Goal: Task Accomplishment & Management: Complete application form

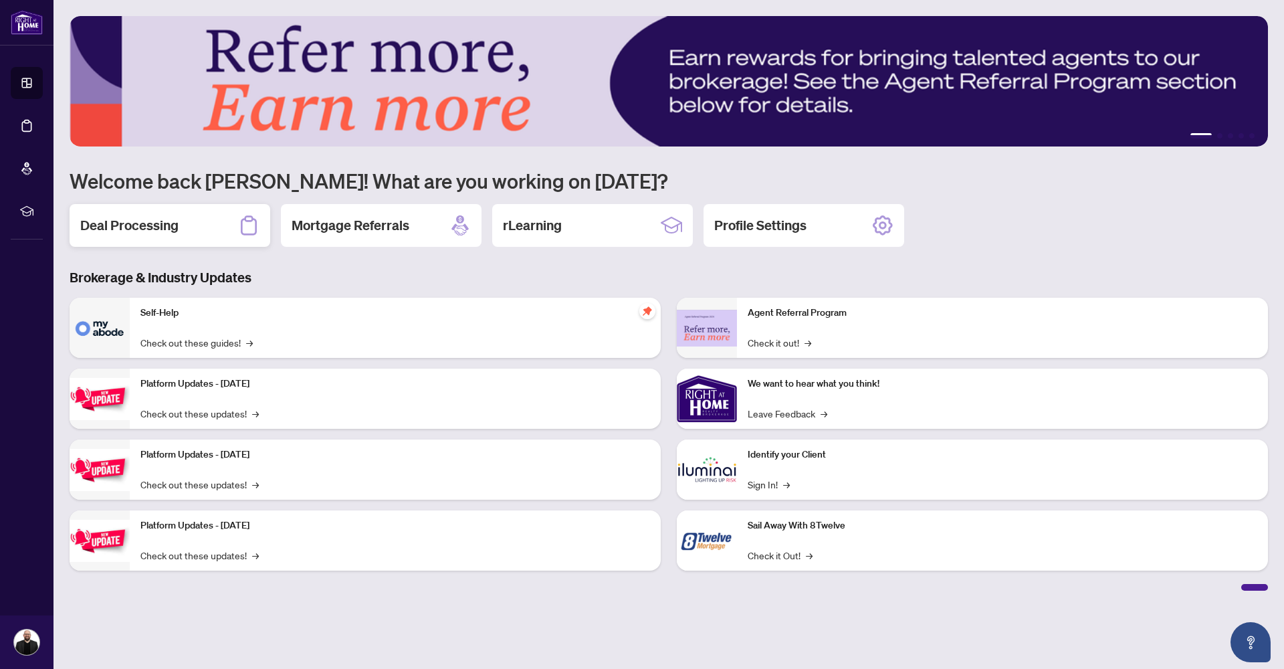
click at [149, 222] on h2 "Deal Processing" at bounding box center [129, 225] width 98 height 19
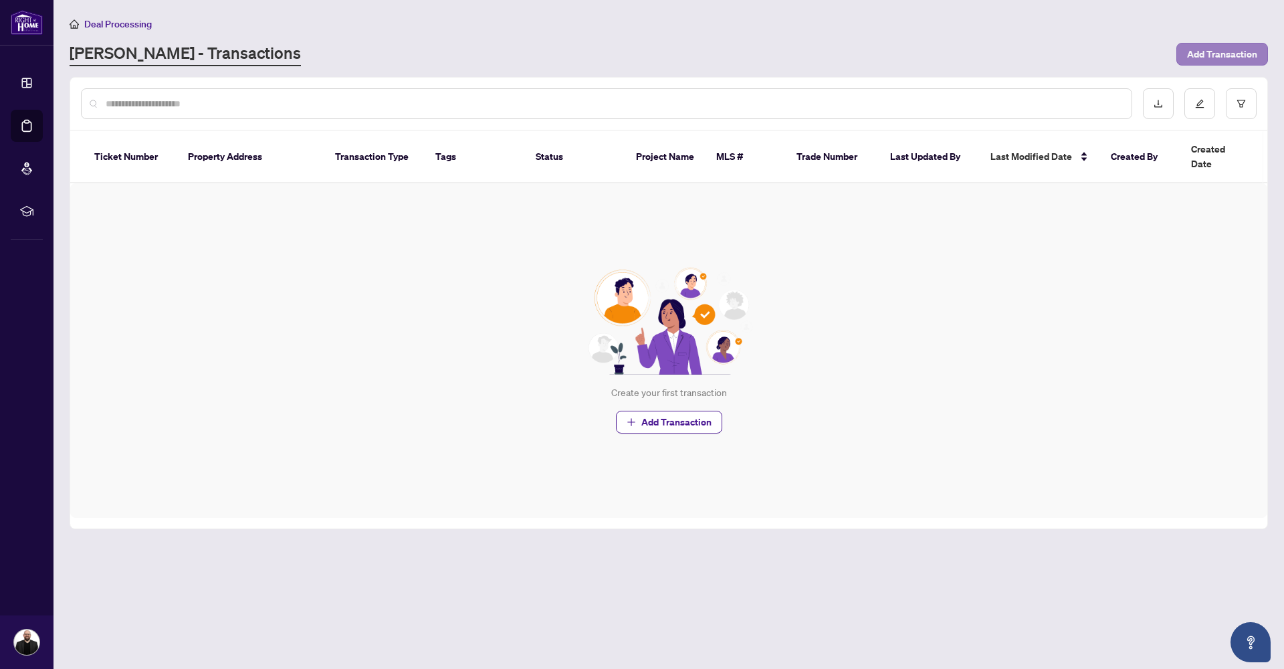
click at [1203, 55] on span "Add Transaction" at bounding box center [1222, 53] width 70 height 21
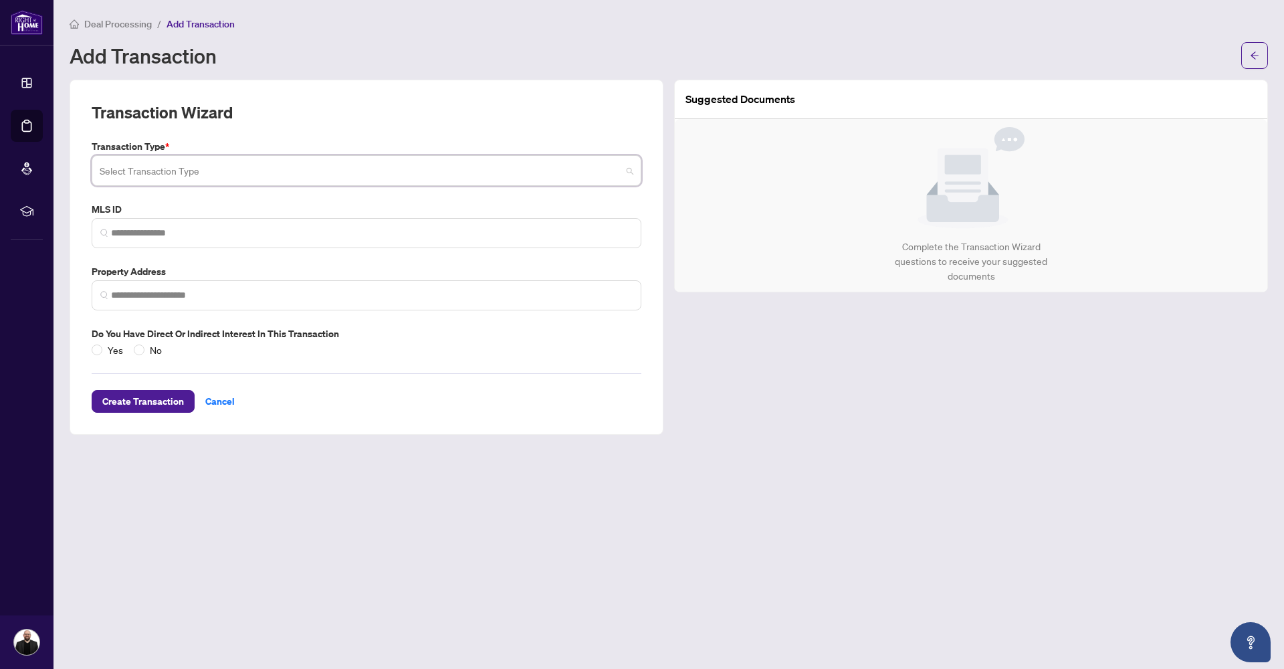
click at [337, 173] on input "search" at bounding box center [361, 172] width 522 height 29
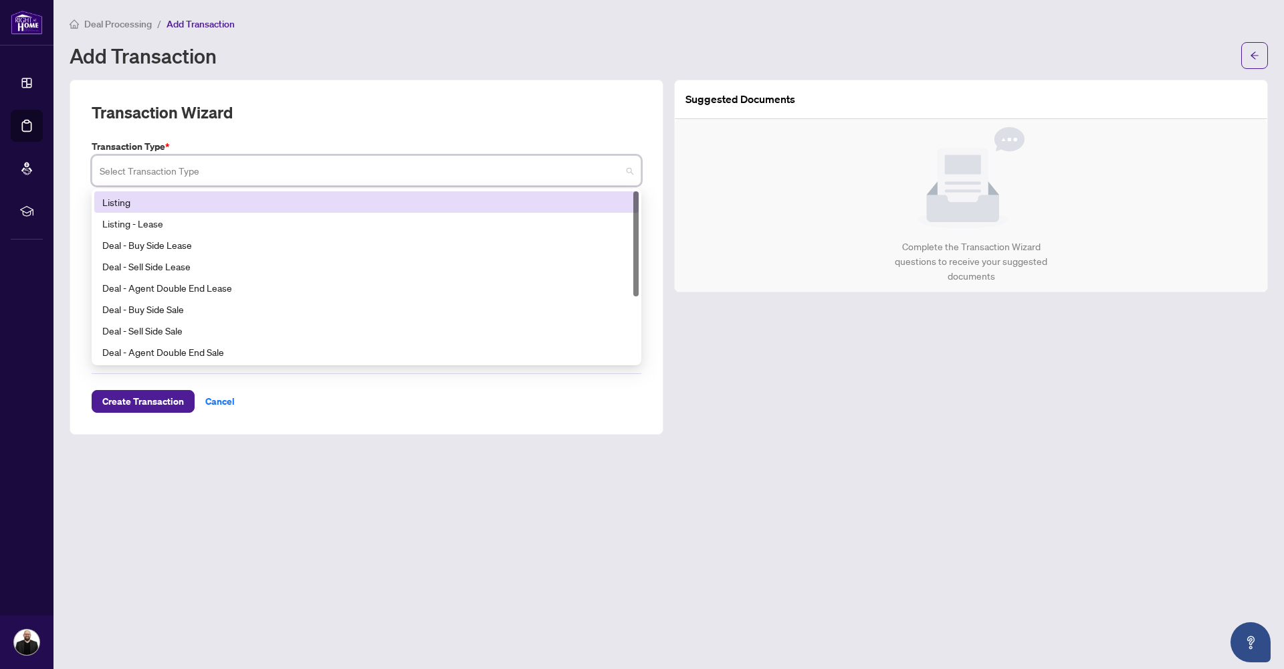
click at [321, 206] on div "Listing" at bounding box center [366, 202] width 529 height 15
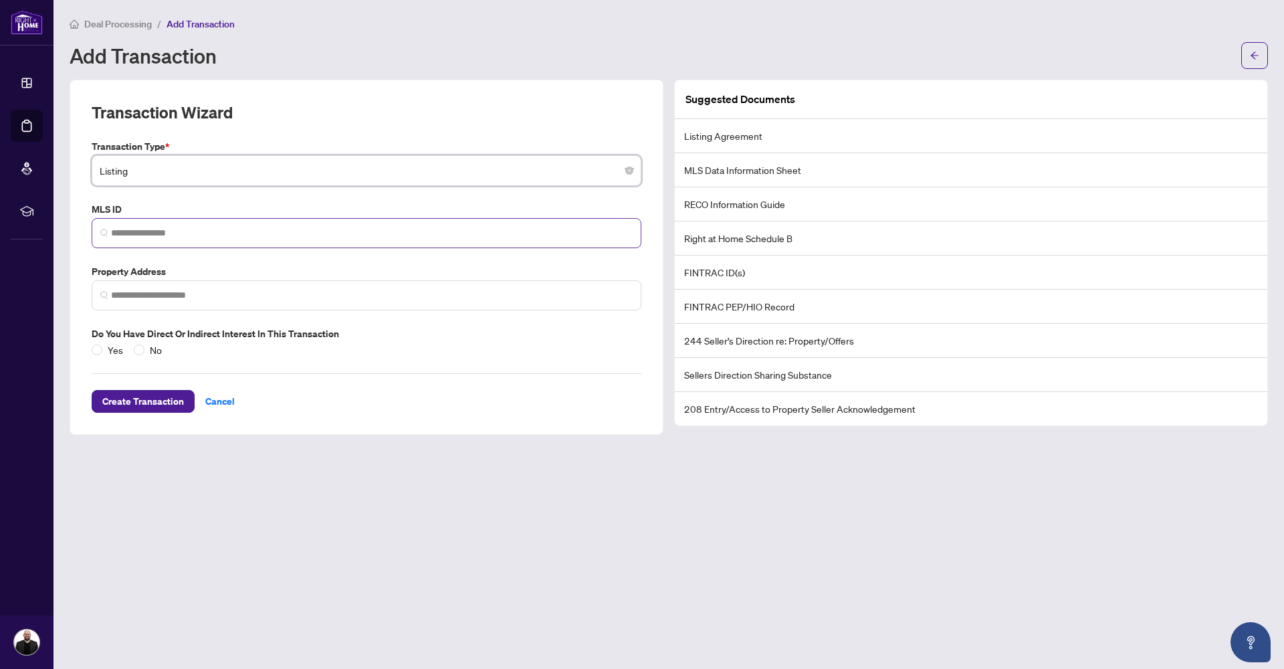
click at [311, 239] on span at bounding box center [367, 233] width 550 height 30
paste input "*********"
type input "*********"
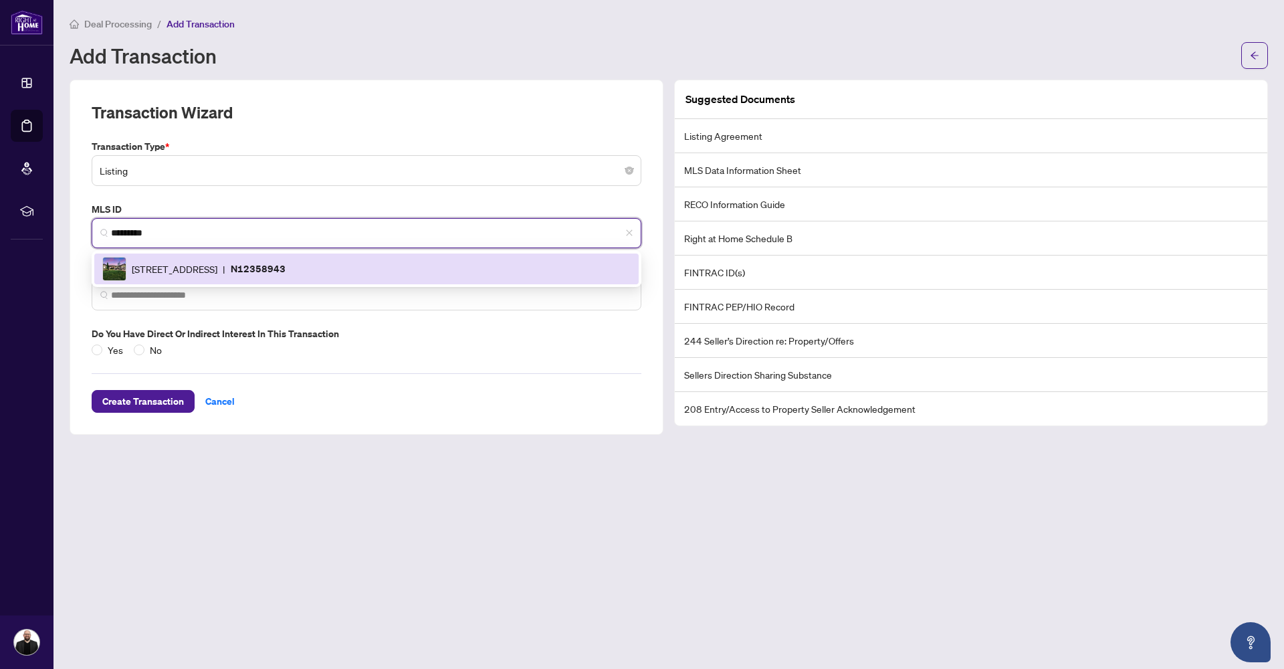
click at [297, 257] on div "[STREET_ADDRESS] | N12358943" at bounding box center [366, 269] width 529 height 24
type input "**********"
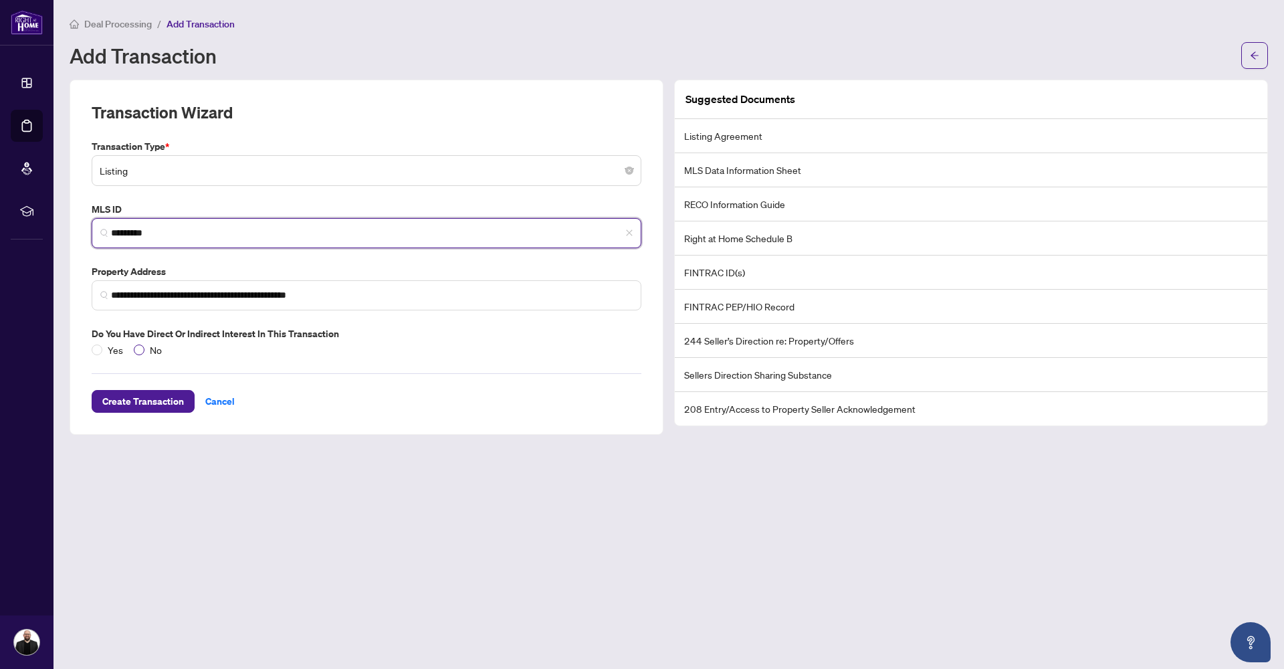
type input "*********"
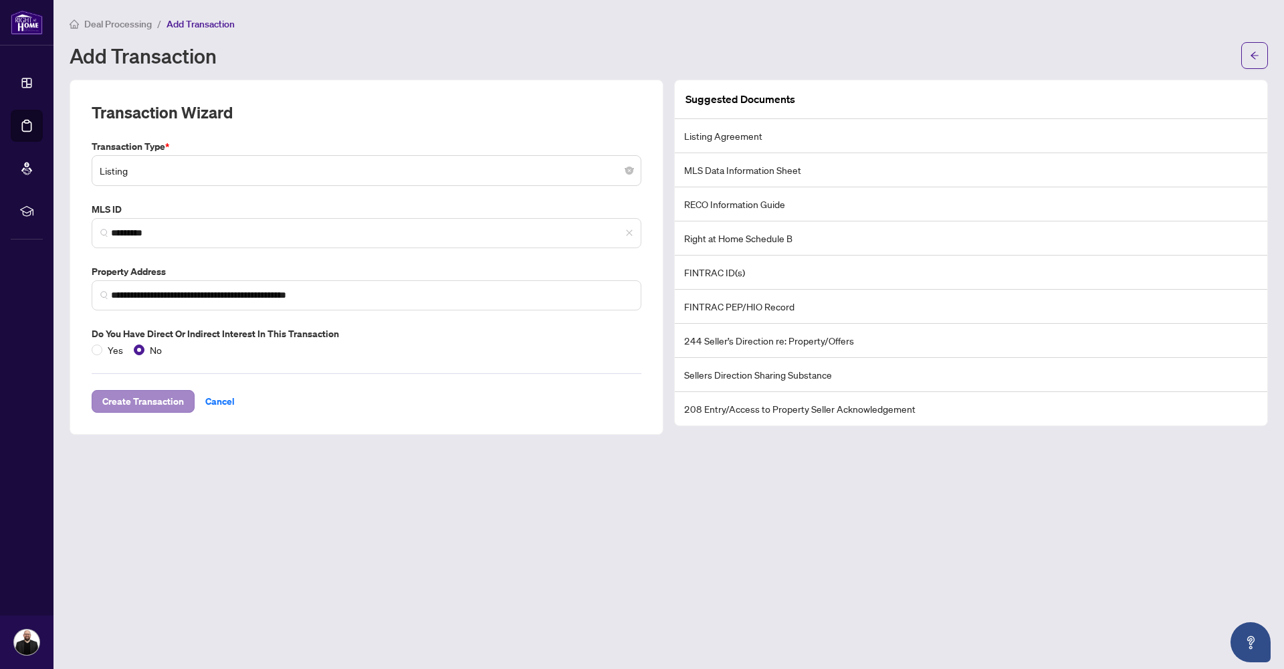
click at [167, 399] on span "Create Transaction" at bounding box center [143, 401] width 82 height 21
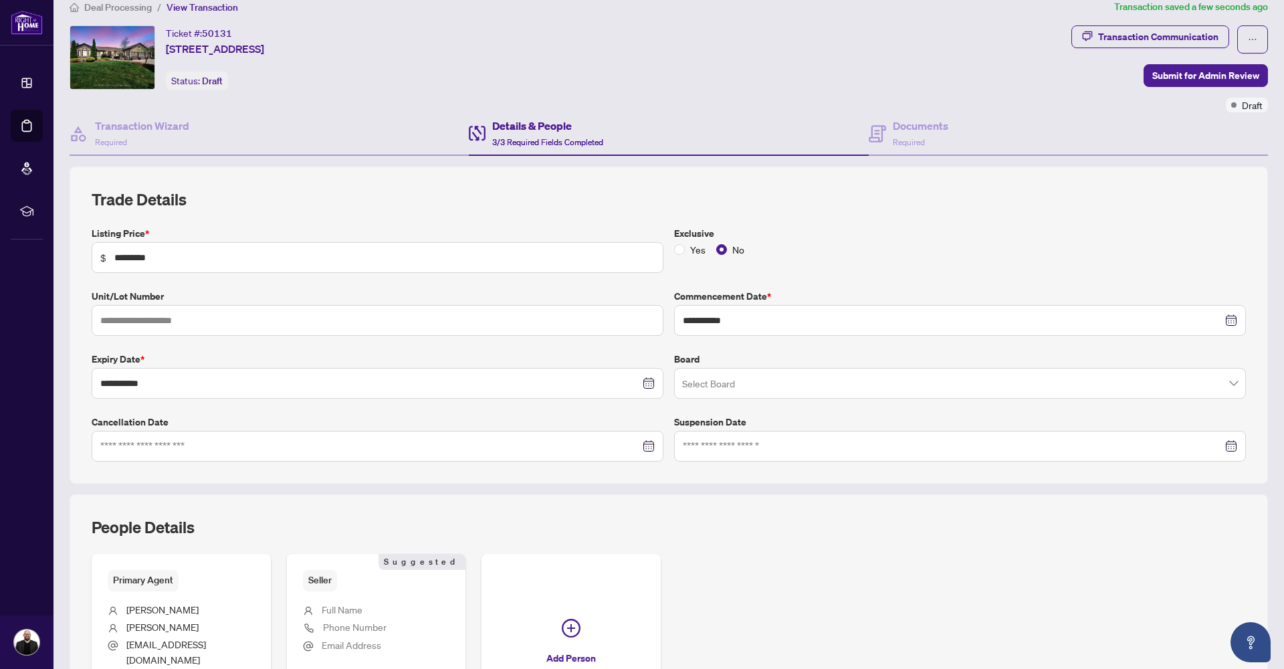
scroll to position [17, 0]
click at [727, 383] on input "search" at bounding box center [954, 384] width 544 height 29
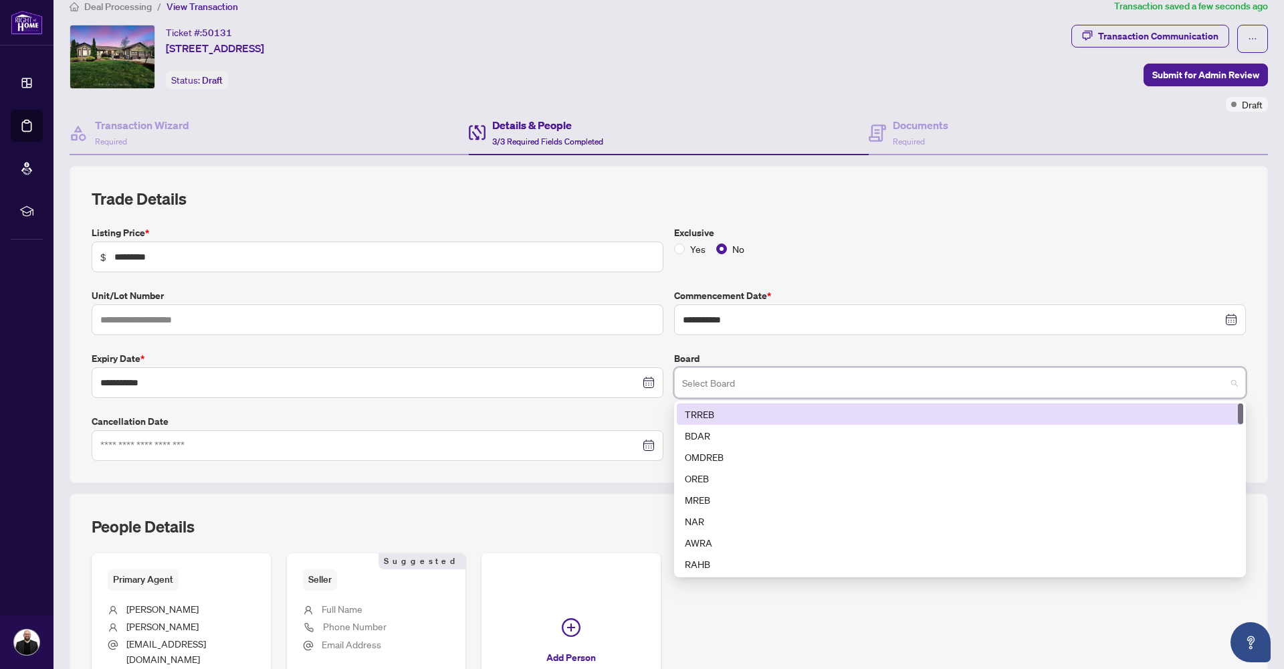
click at [727, 417] on div "TRREB" at bounding box center [960, 414] width 551 height 15
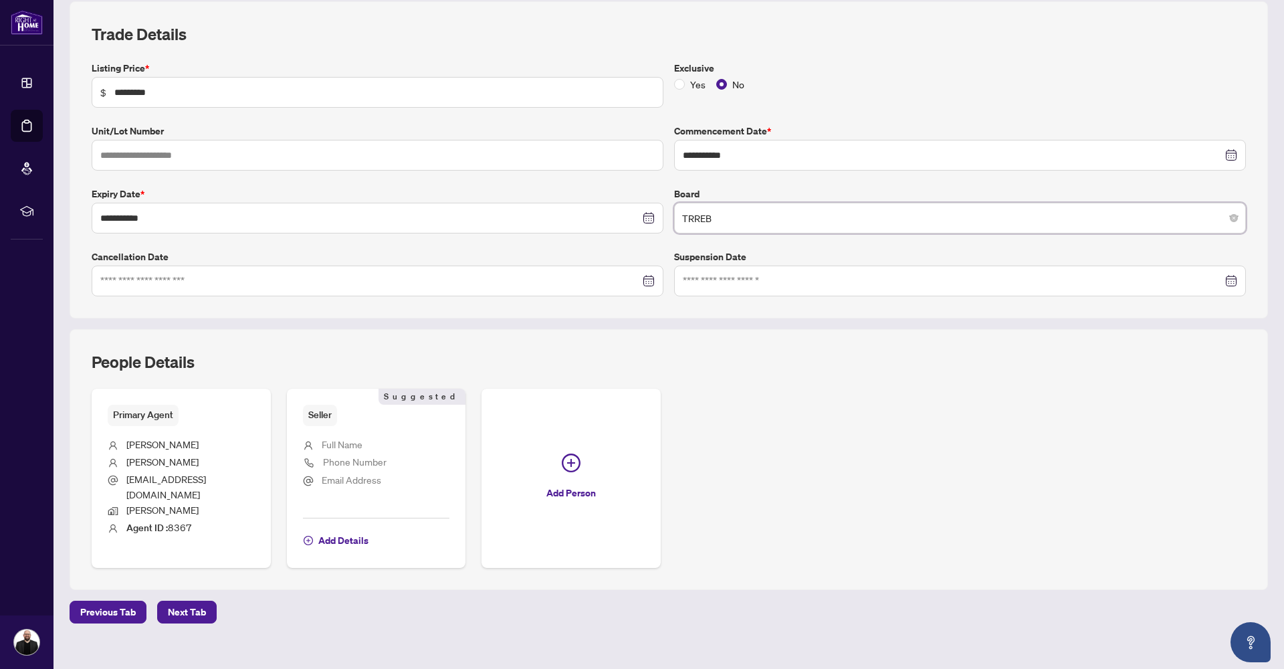
scroll to position [0, 0]
click at [361, 446] on span "Full Name" at bounding box center [342, 444] width 41 height 12
click at [352, 530] on span "Add Details" at bounding box center [343, 540] width 50 height 21
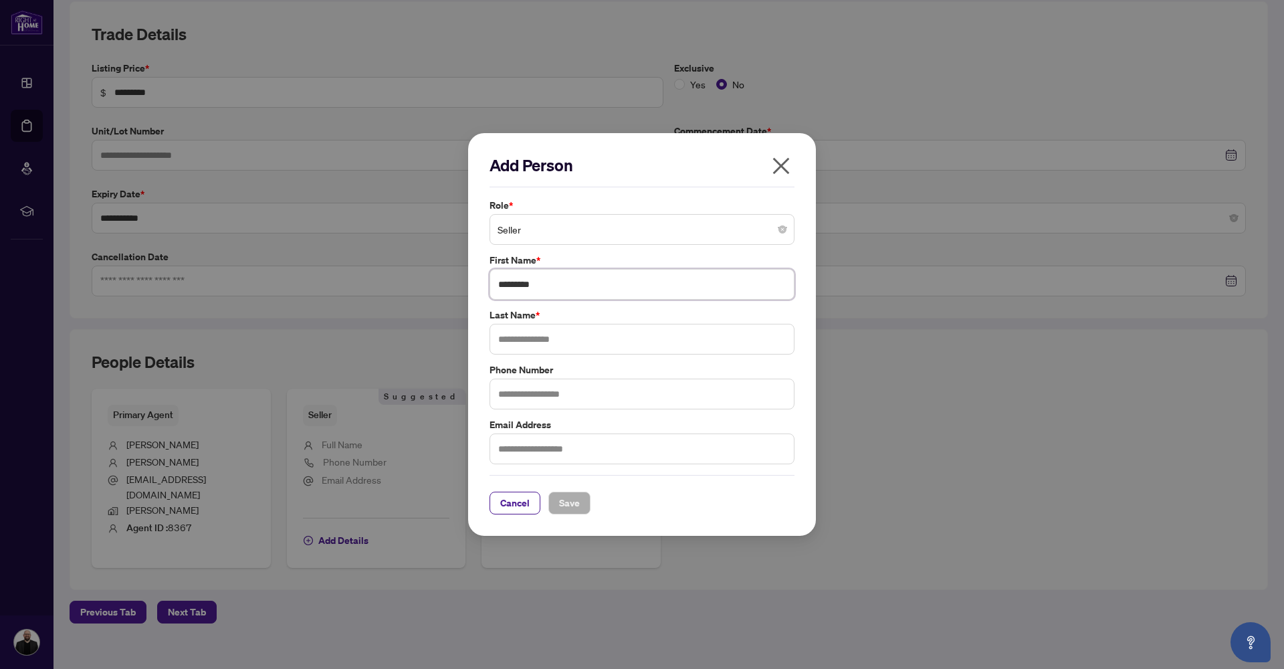
type input "********"
type input "**********"
click at [559, 504] on span "Save" at bounding box center [569, 502] width 21 height 21
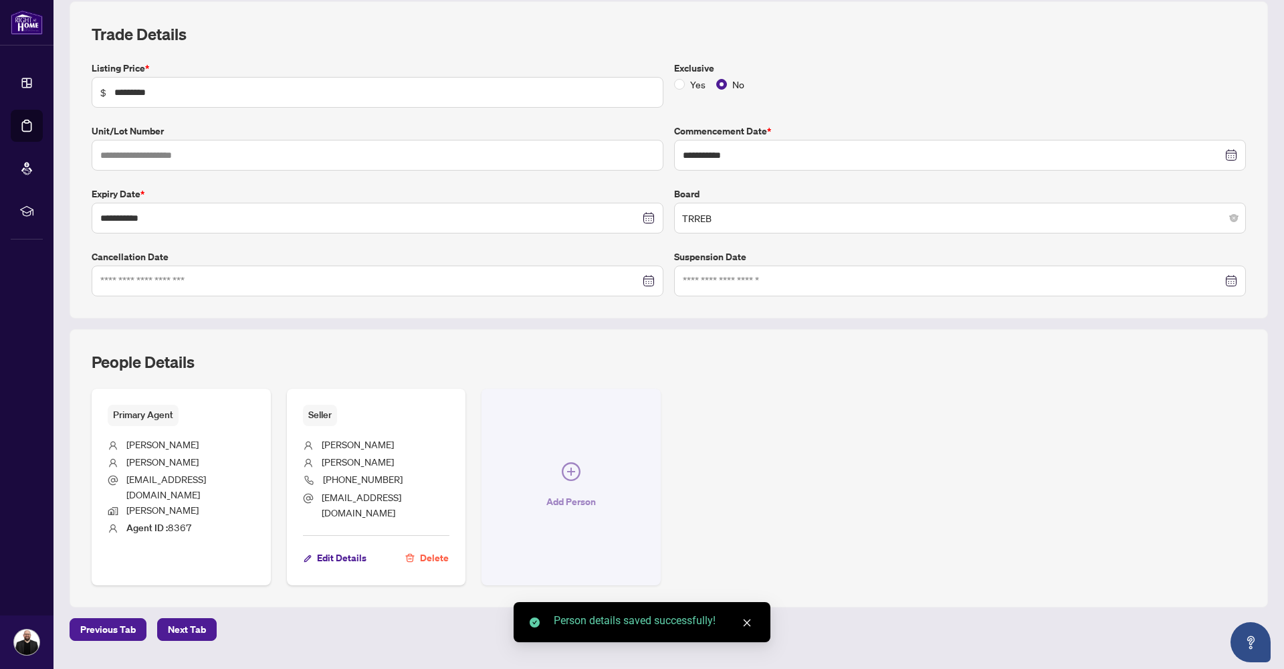
click at [576, 468] on icon "plus-circle" at bounding box center [571, 471] width 19 height 19
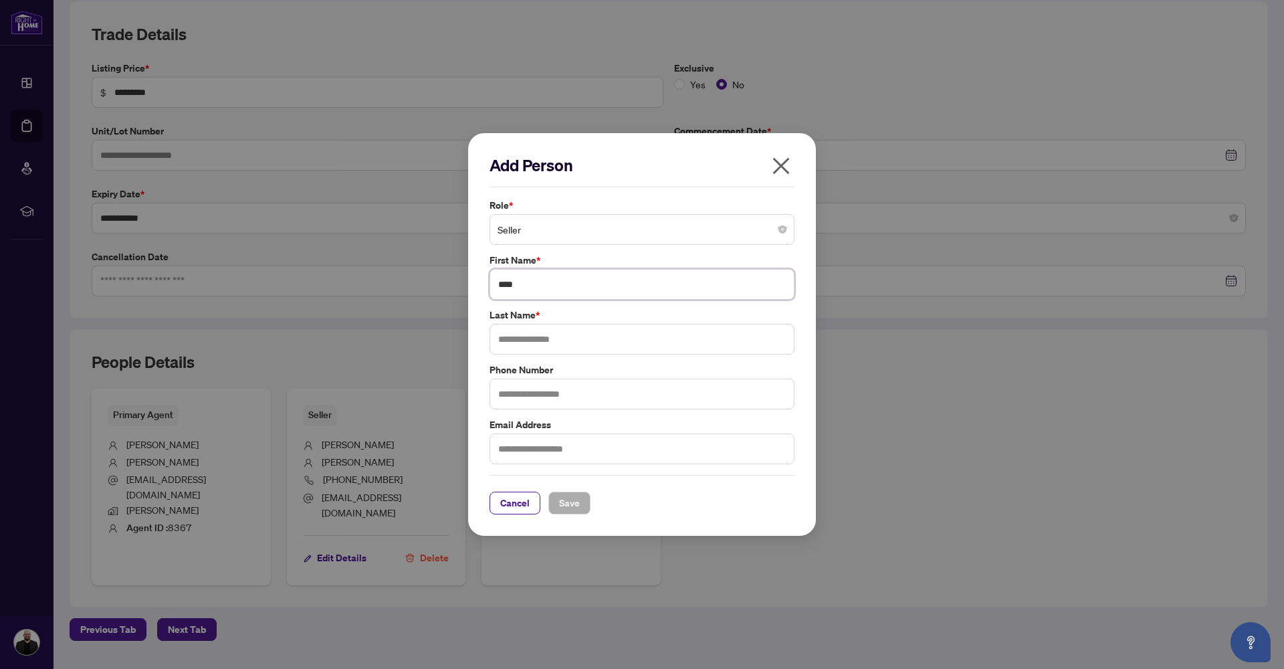
type input "****"
type input "********"
type input "**********"
click at [587, 393] on input "text" at bounding box center [642, 394] width 305 height 31
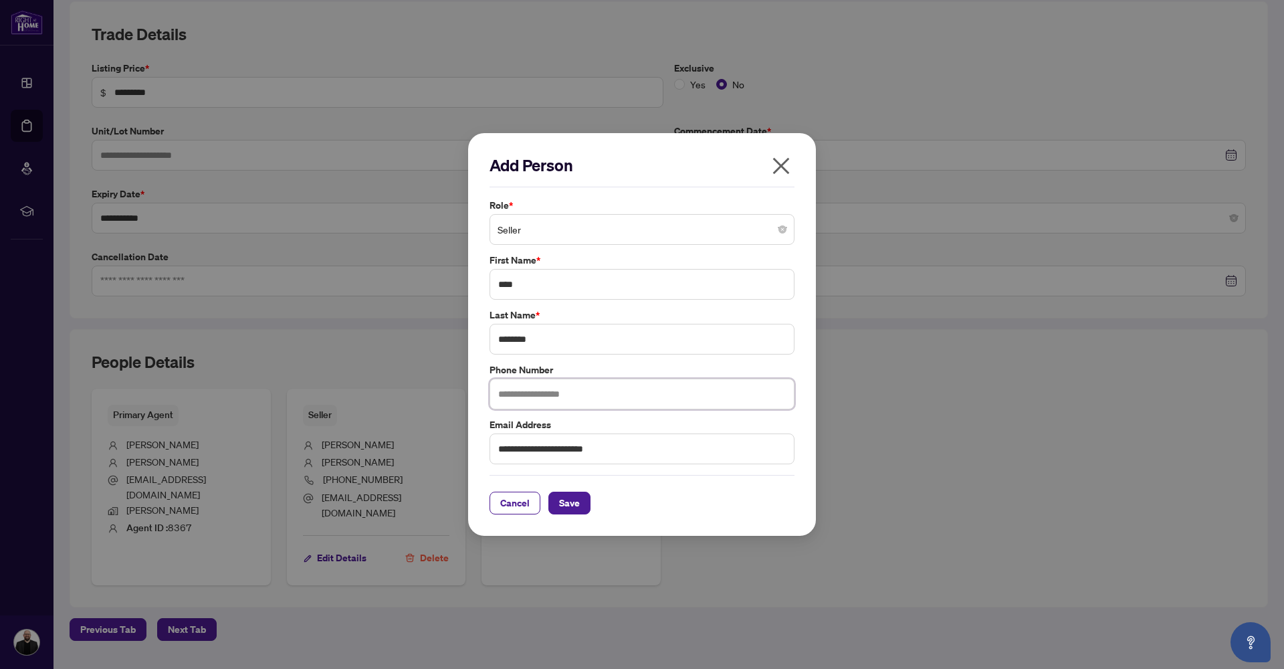
scroll to position [0, 0]
type input "**********"
click at [580, 504] on button "Save" at bounding box center [570, 503] width 42 height 23
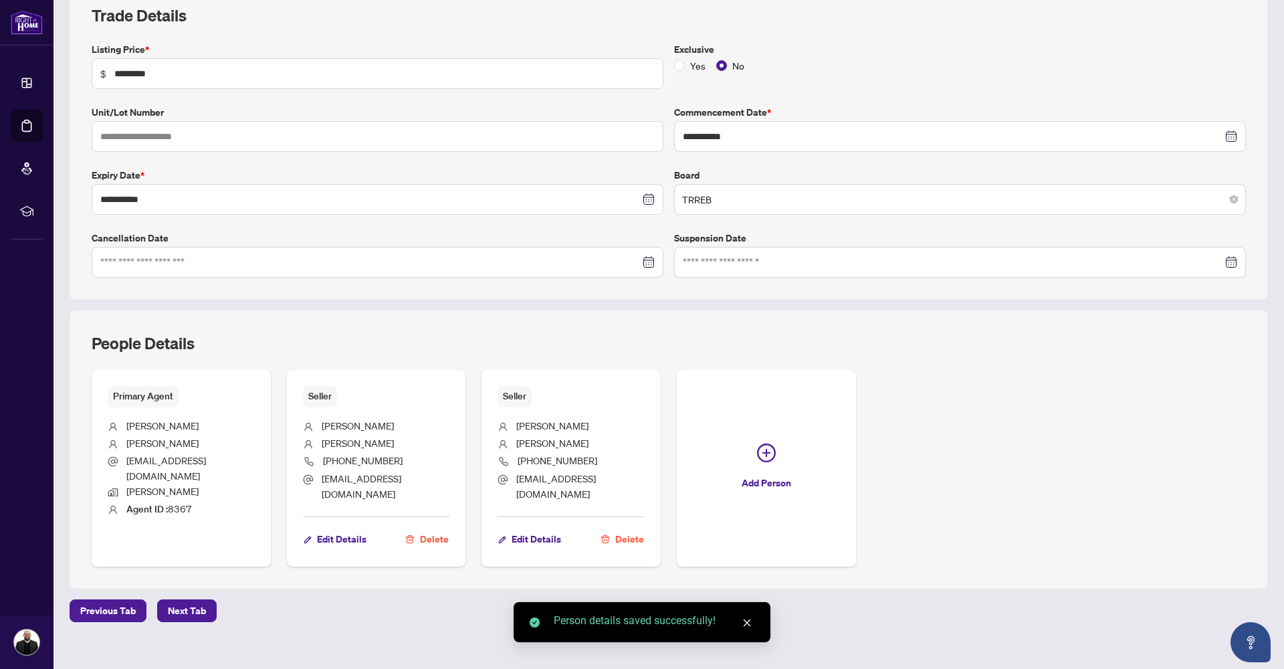
scroll to position [199, 0]
click at [183, 601] on span "Next Tab" at bounding box center [187, 611] width 38 height 21
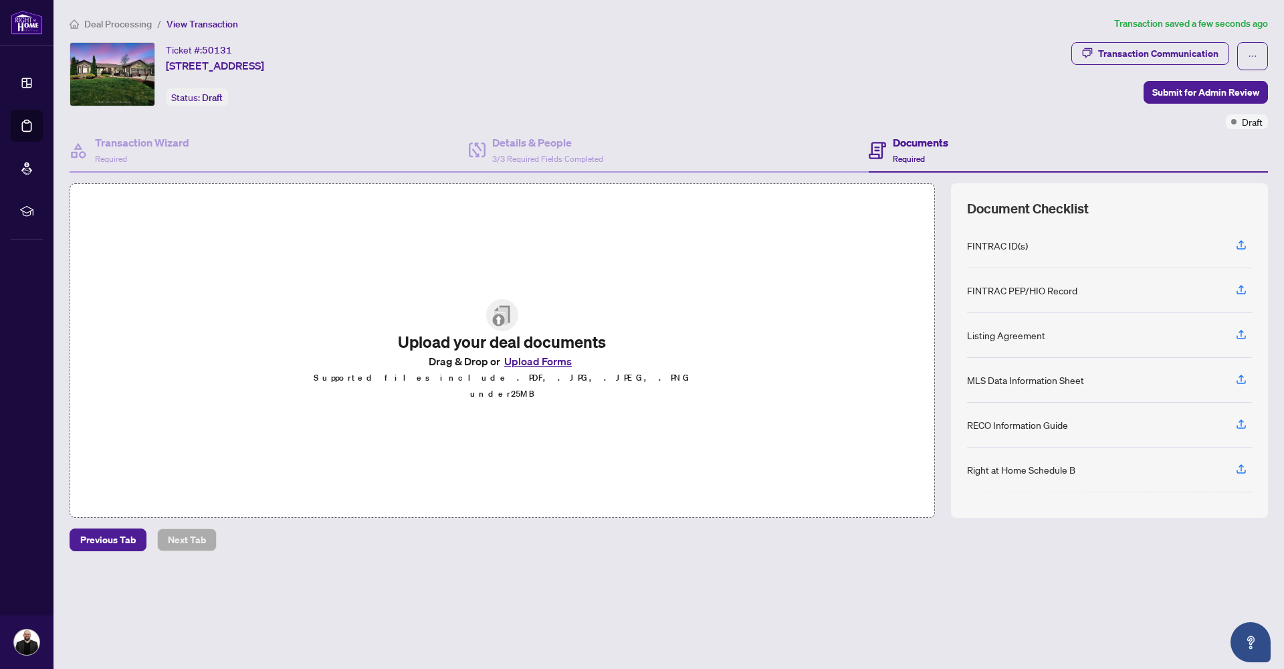
click at [1090, 423] on div "RECO Information Guide" at bounding box center [1109, 425] width 285 height 45
click at [1237, 424] on icon "button" at bounding box center [1242, 424] width 12 height 12
click at [1242, 472] on icon "button" at bounding box center [1241, 471] width 9 height 3
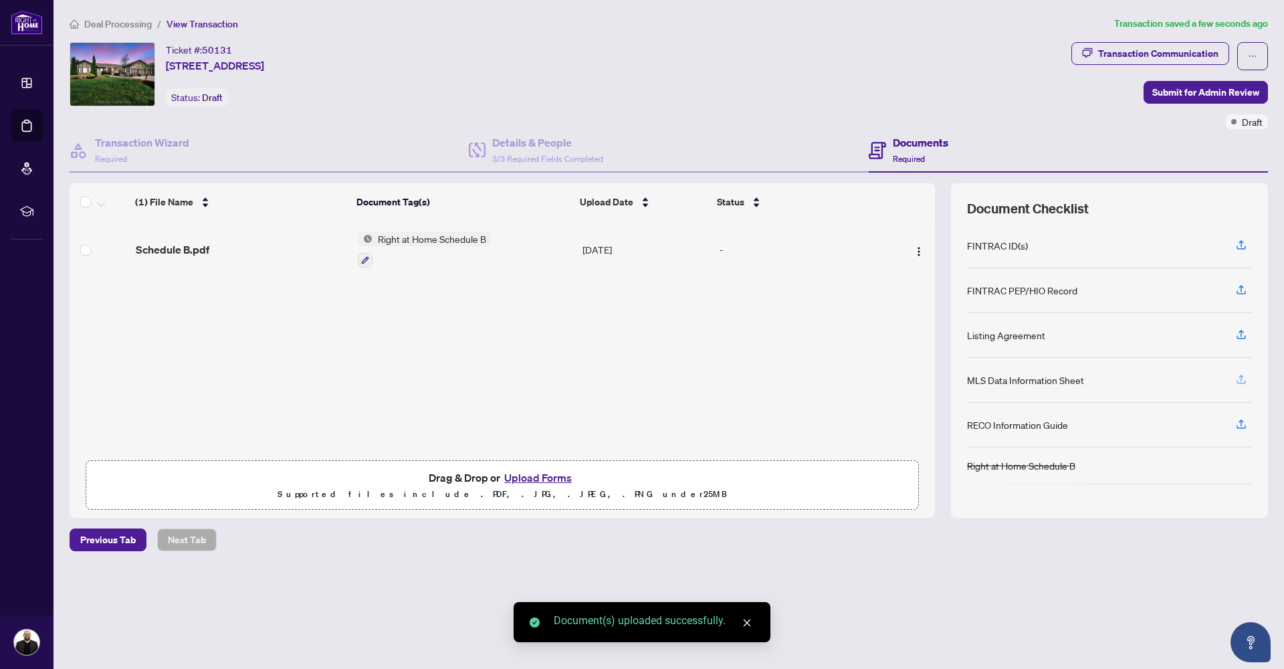
click at [1243, 375] on icon "button" at bounding box center [1242, 379] width 12 height 12
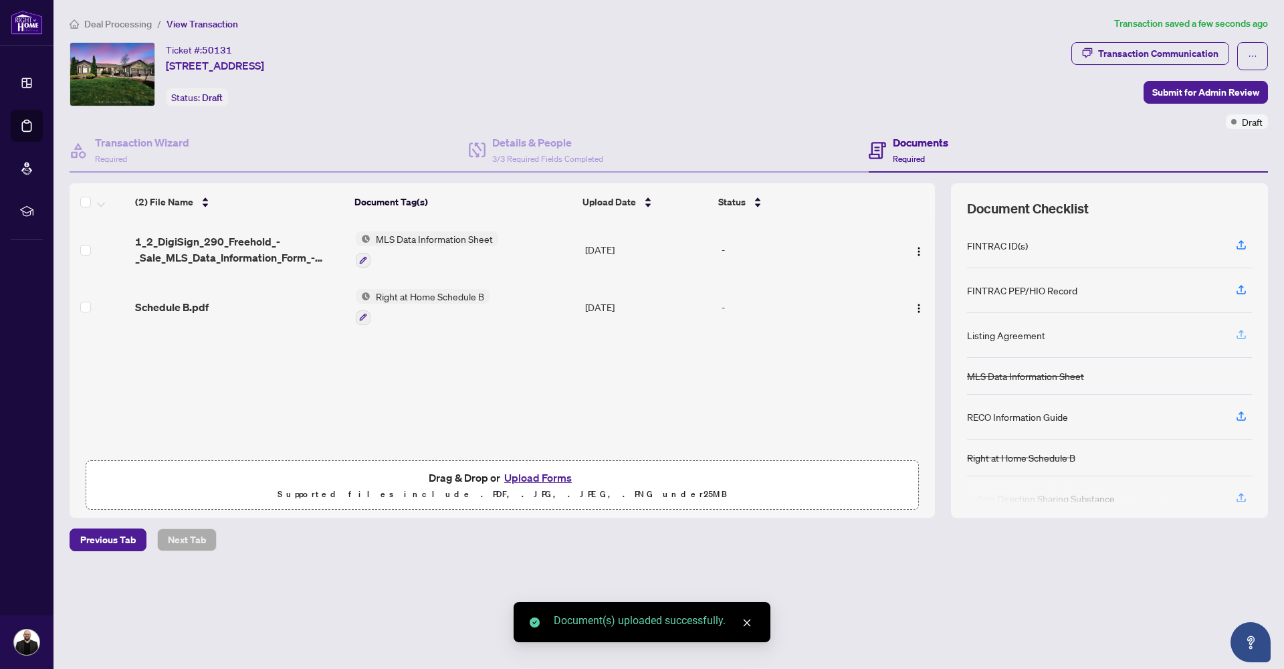
click at [1244, 337] on icon "button" at bounding box center [1242, 334] width 12 height 12
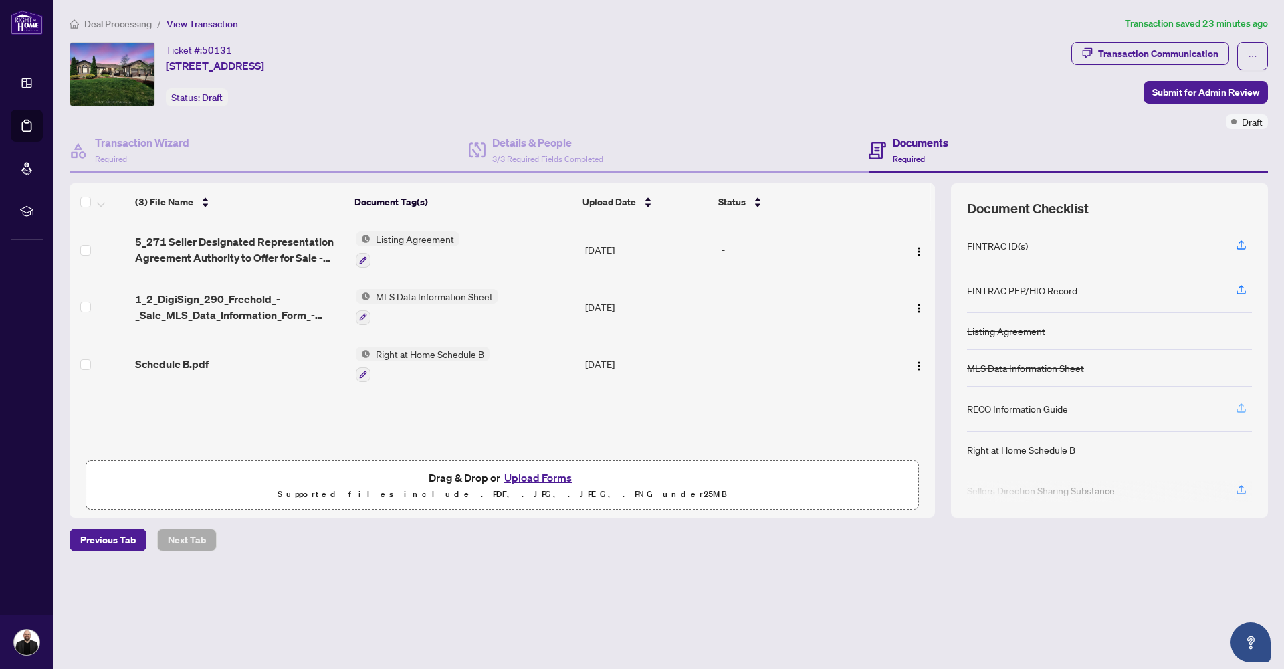
click at [1238, 407] on icon "button" at bounding box center [1242, 408] width 12 height 12
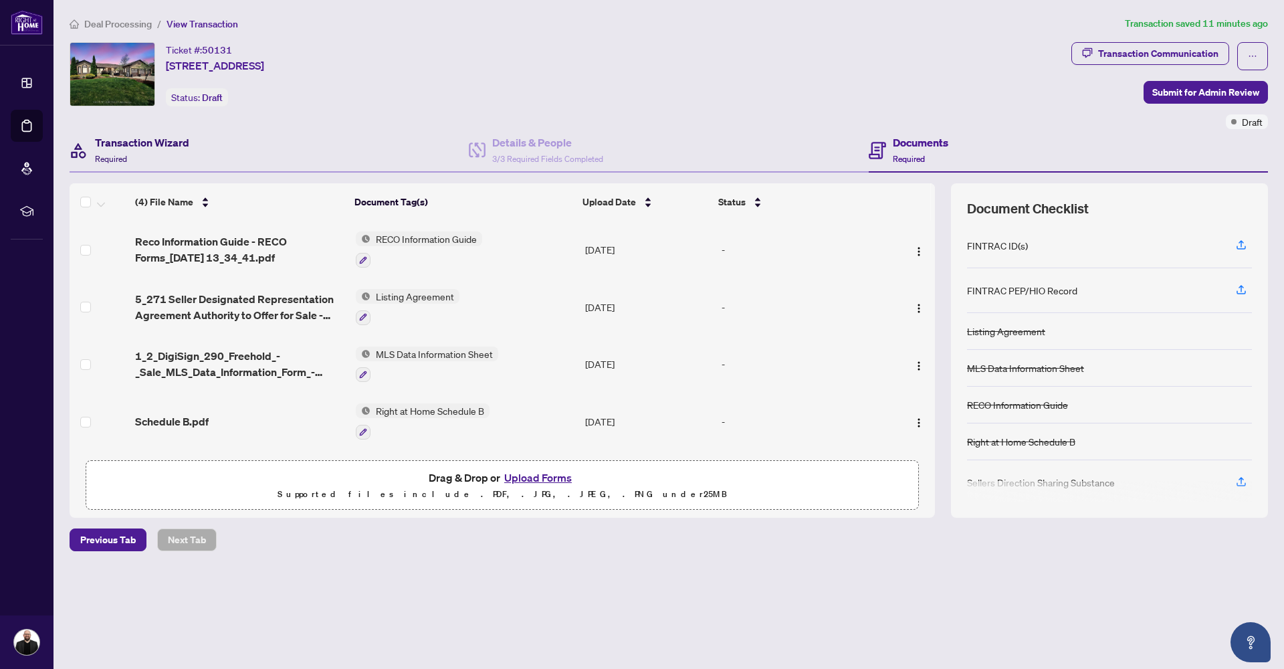
click at [119, 143] on h4 "Transaction Wizard" at bounding box center [142, 142] width 94 height 16
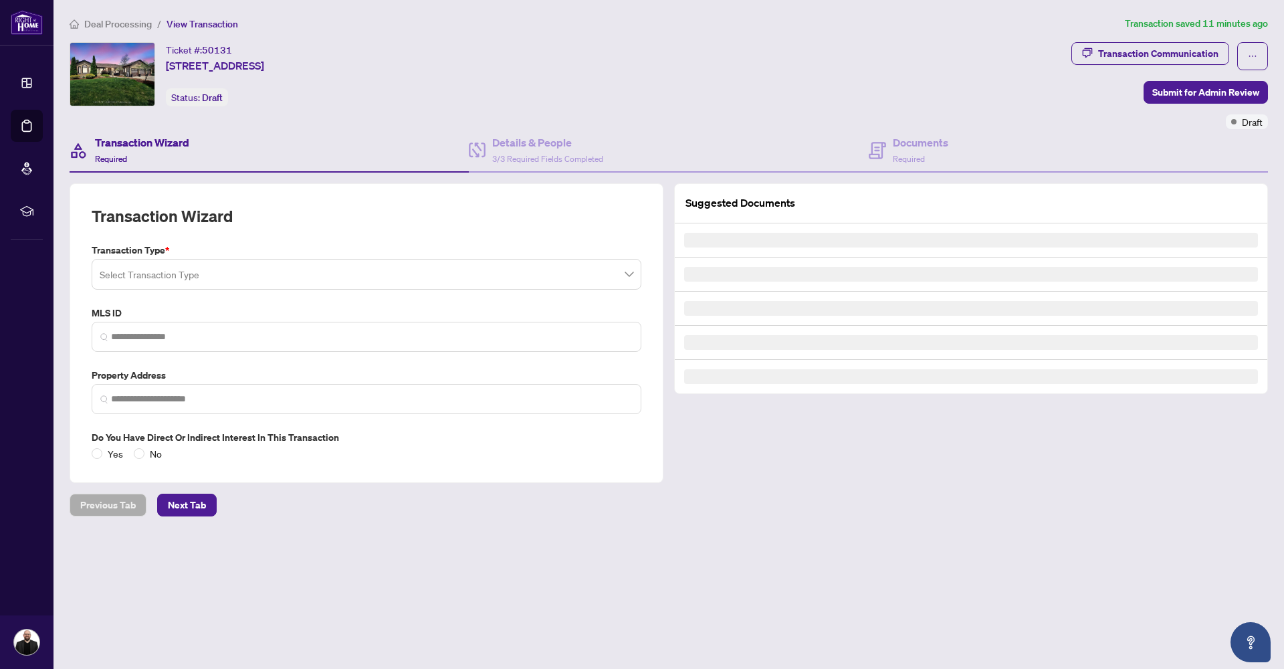
type input "*********"
type input "**********"
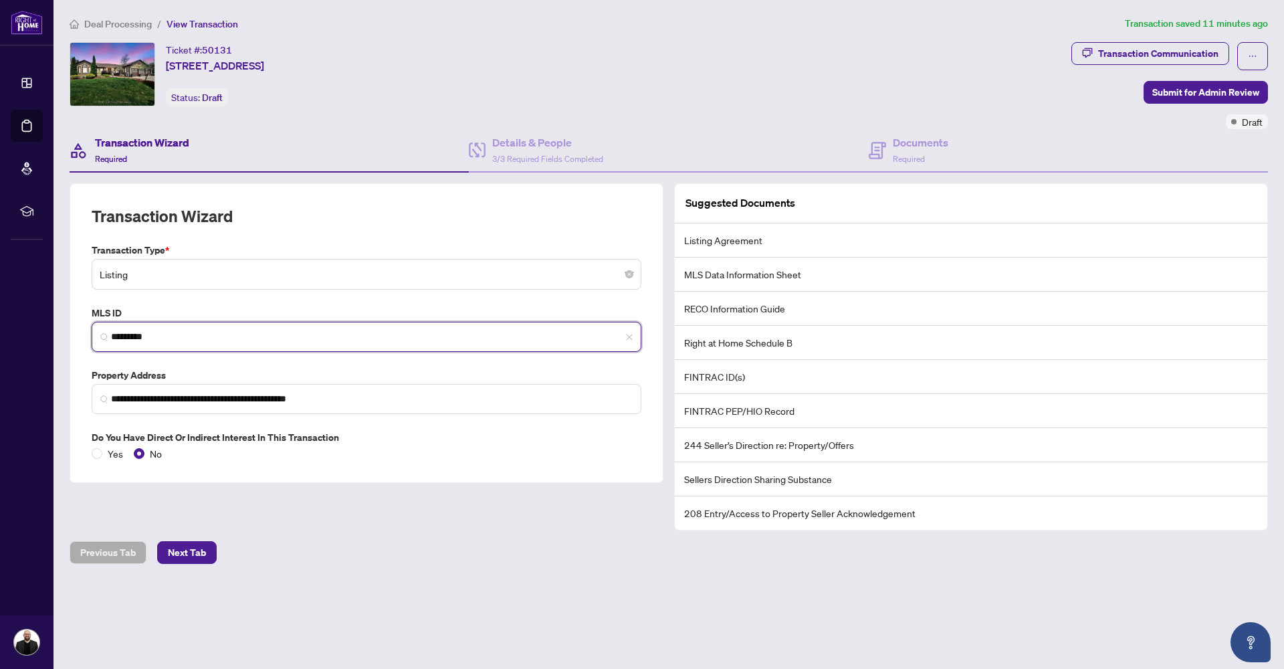
drag, startPoint x: 230, startPoint y: 332, endPoint x: 65, endPoint y: 326, distance: 165.4
click at [60, 326] on main "**********" at bounding box center [669, 334] width 1231 height 669
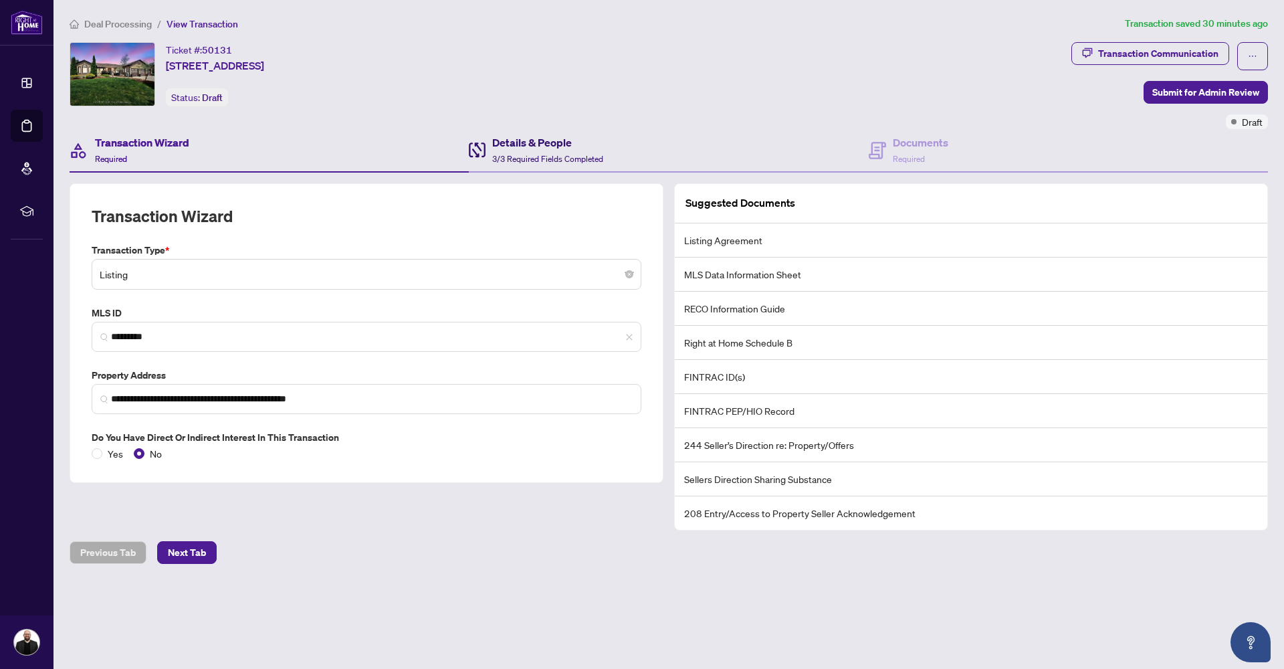
click at [599, 164] on div "Details & People 3/3 Required Fields Completed" at bounding box center [547, 149] width 111 height 31
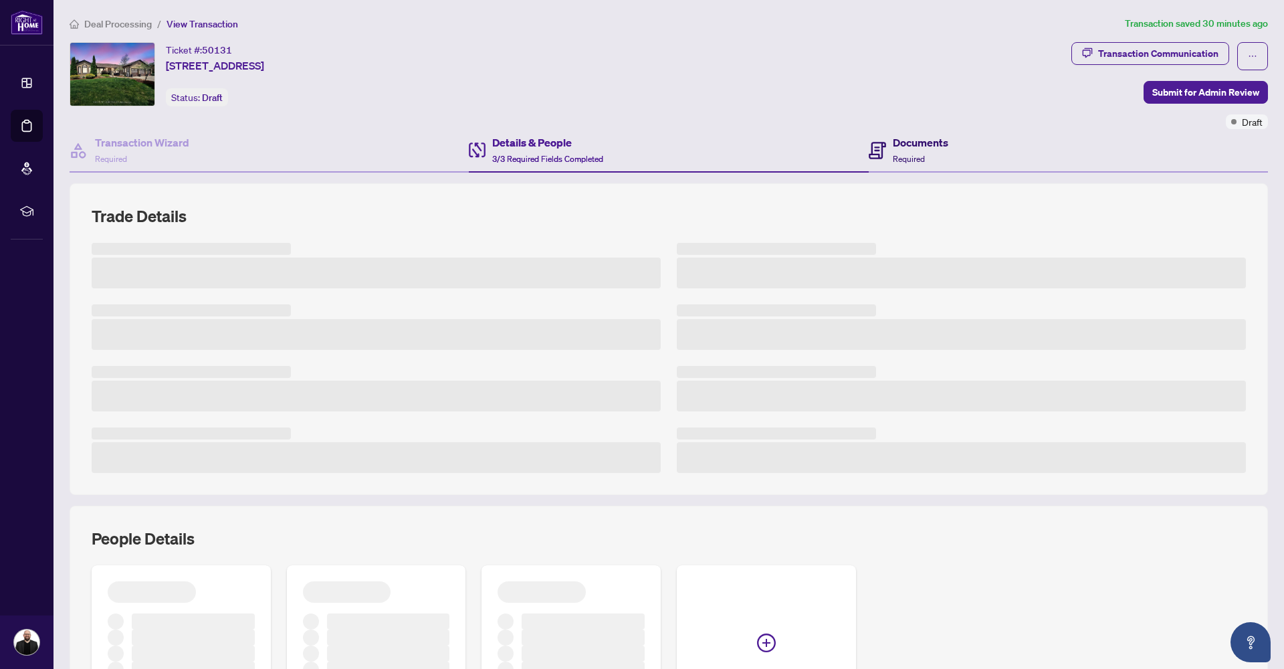
click at [893, 159] on span "Required" at bounding box center [909, 159] width 32 height 10
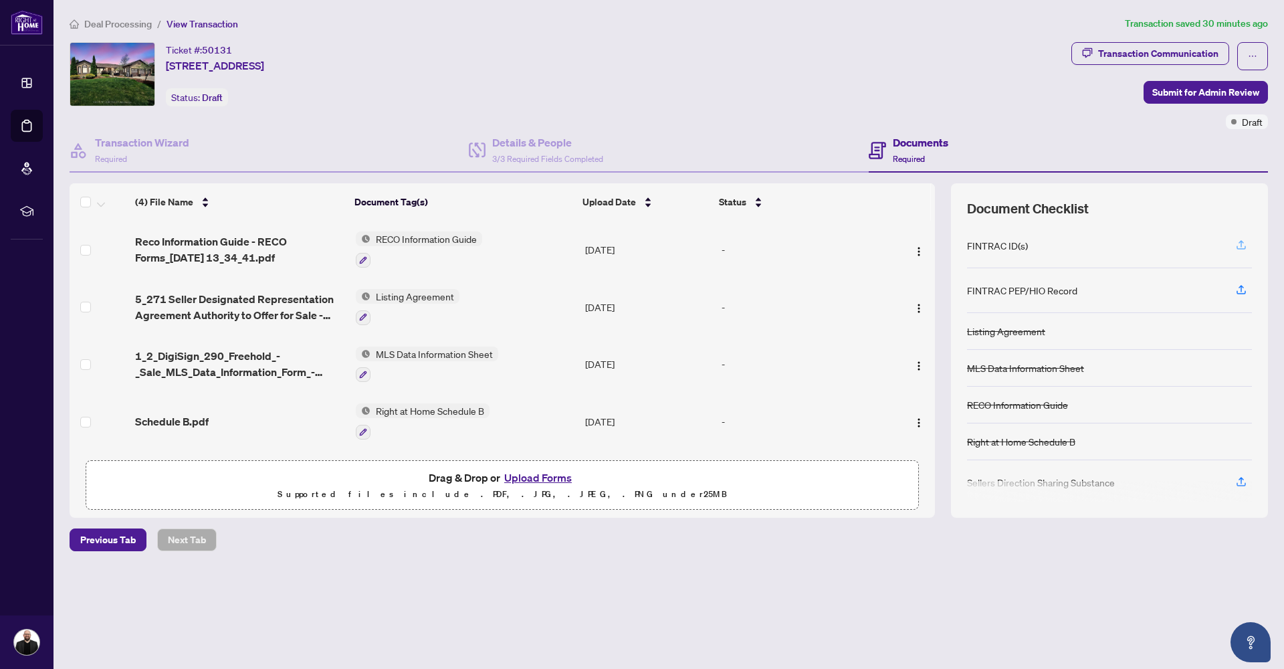
click at [1236, 246] on icon "button" at bounding box center [1242, 245] width 12 height 12
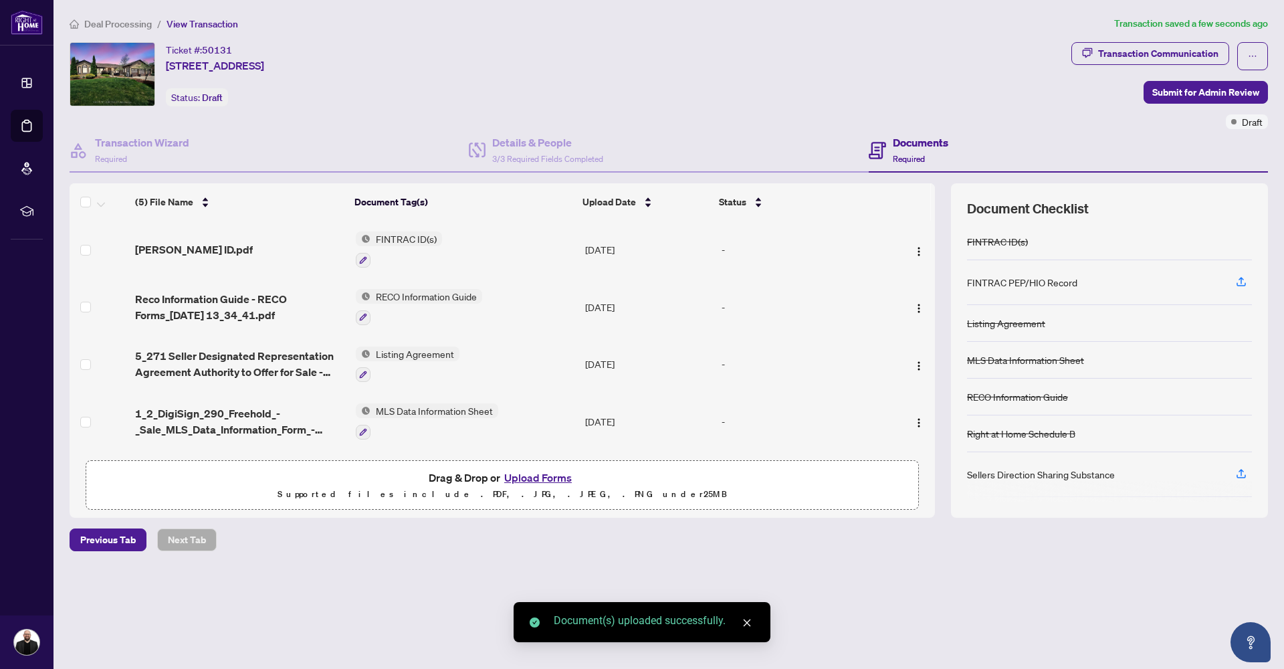
scroll to position [4, 0]
drag, startPoint x: 1241, startPoint y: 242, endPoint x: 1057, endPoint y: 238, distance: 184.0
click at [1227, 242] on div "FINTRAC ID(s)" at bounding box center [1109, 237] width 285 height 37
click at [1042, 244] on div "FINTRAC ID(s)" at bounding box center [1109, 237] width 285 height 37
click at [507, 478] on button "Upload Forms" at bounding box center [538, 477] width 76 height 17
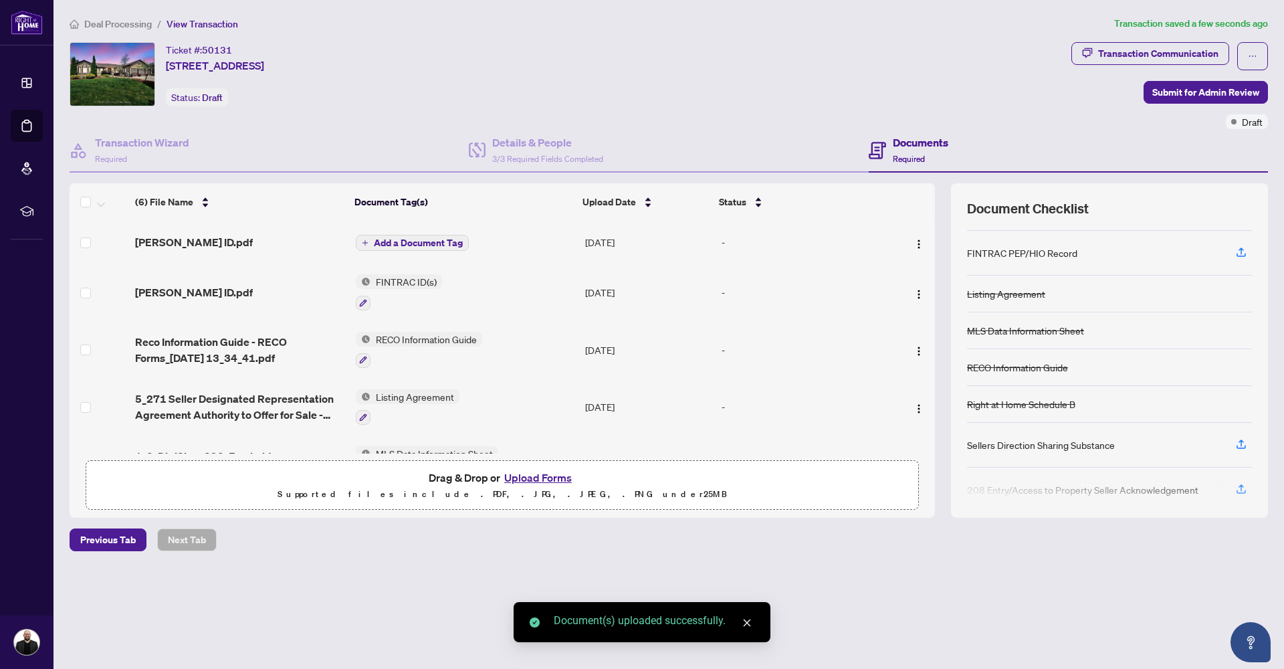
scroll to position [37, 0]
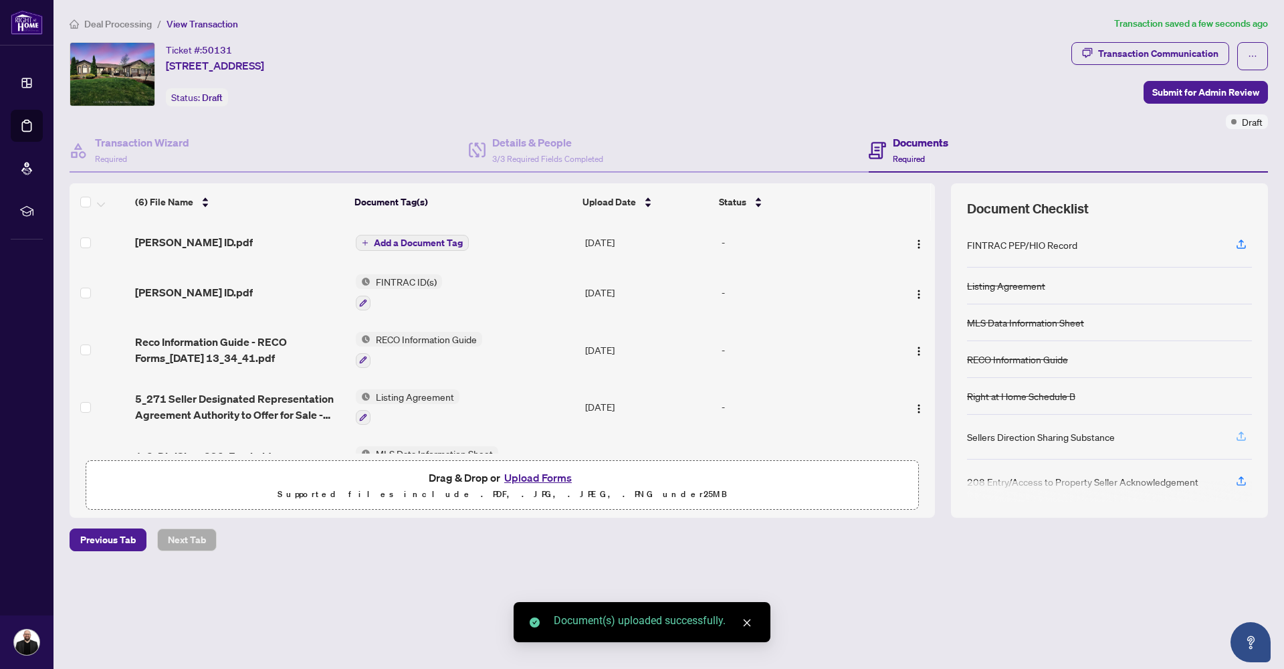
click at [1234, 433] on button "button" at bounding box center [1241, 436] width 21 height 23
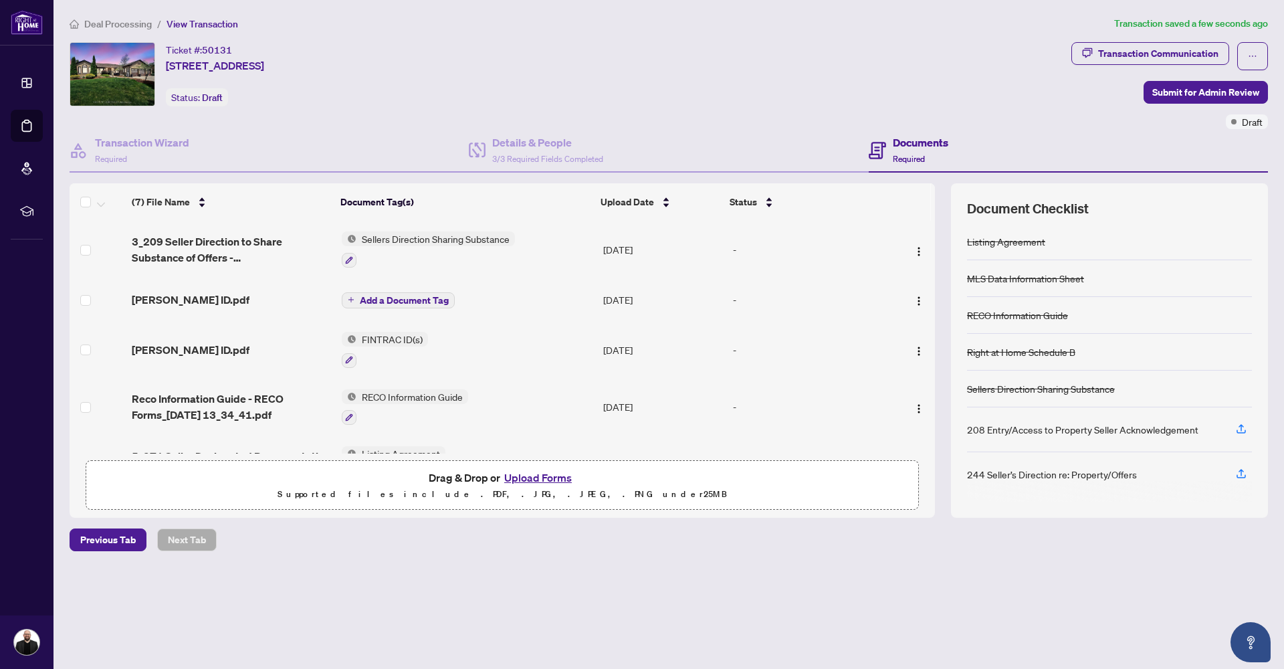
scroll to position [79, 0]
click at [1242, 433] on icon "button" at bounding box center [1242, 431] width 12 height 12
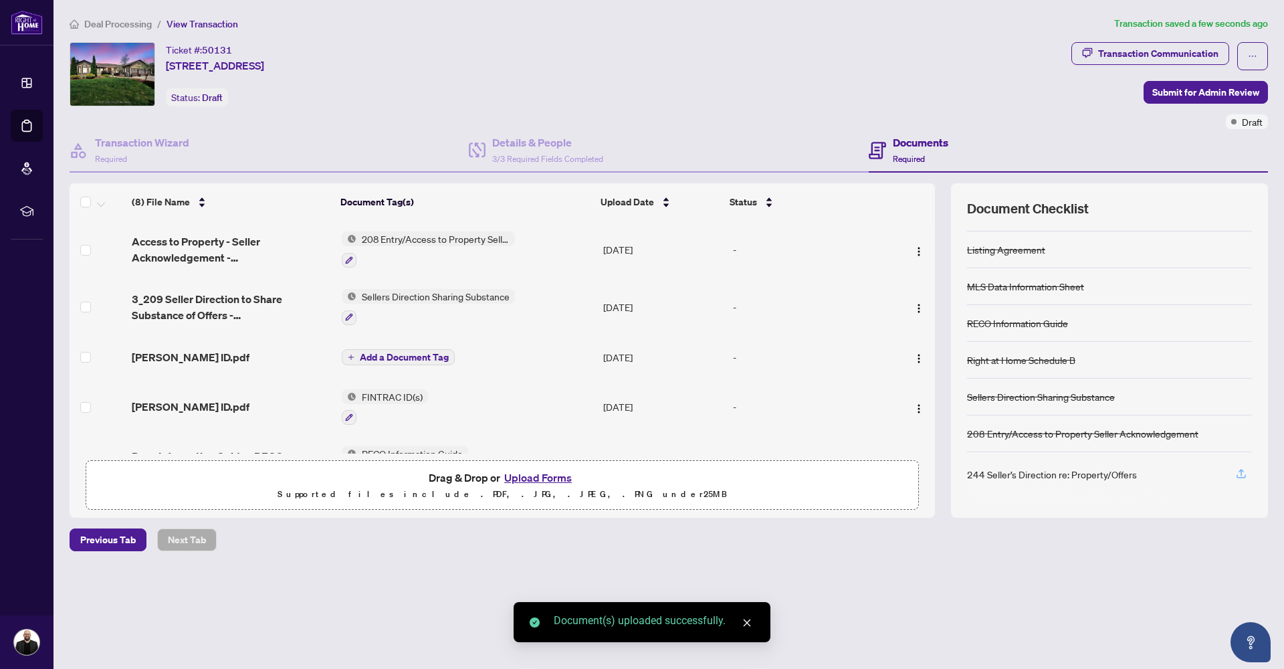
scroll to position [74, 0]
click at [1245, 475] on icon "button" at bounding box center [1242, 474] width 12 height 12
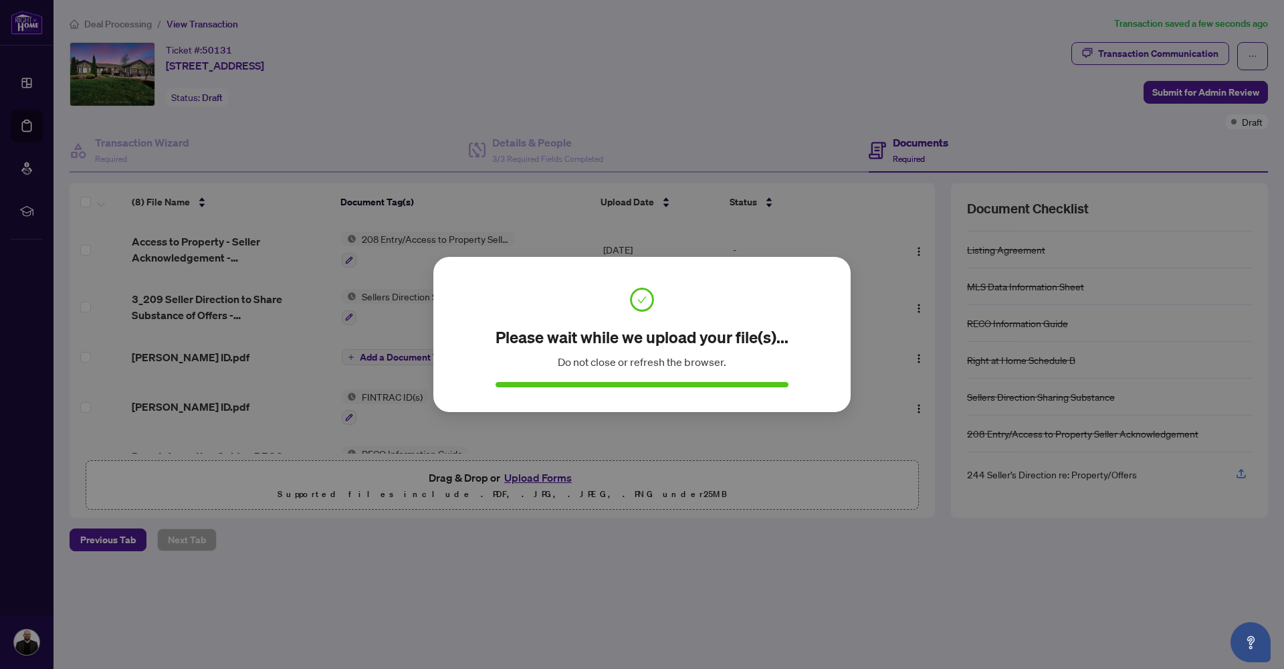
scroll to position [0, 0]
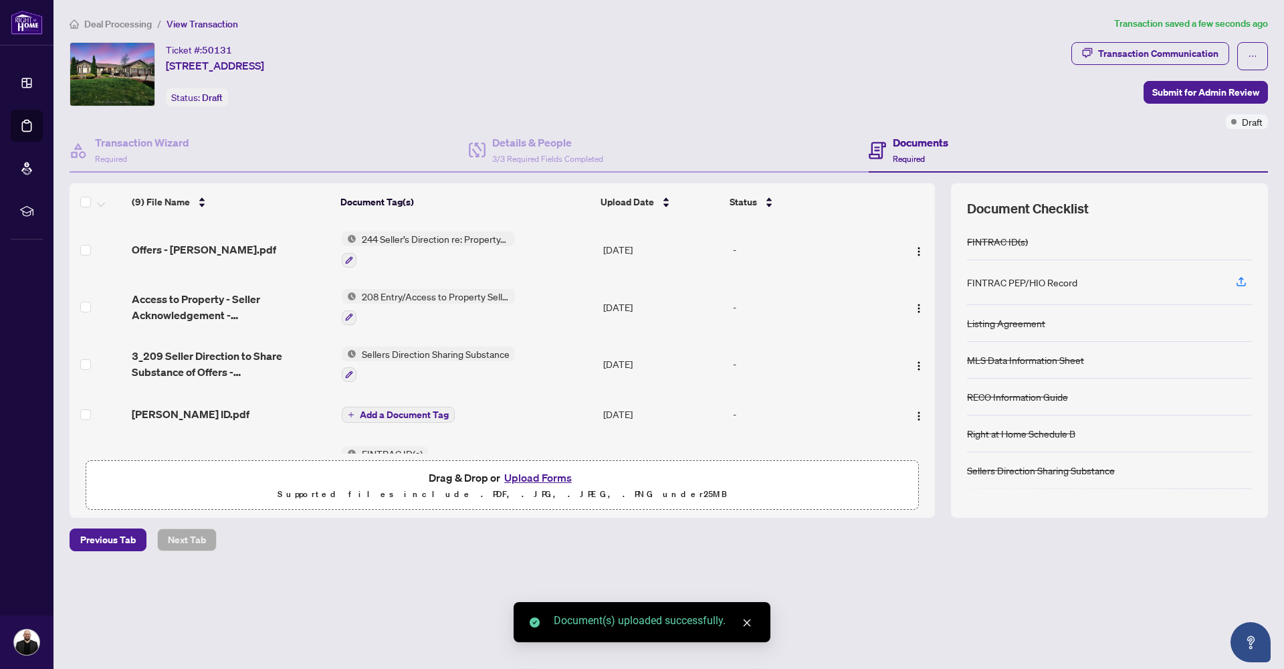
click at [510, 476] on button "Upload Forms" at bounding box center [538, 477] width 76 height 17
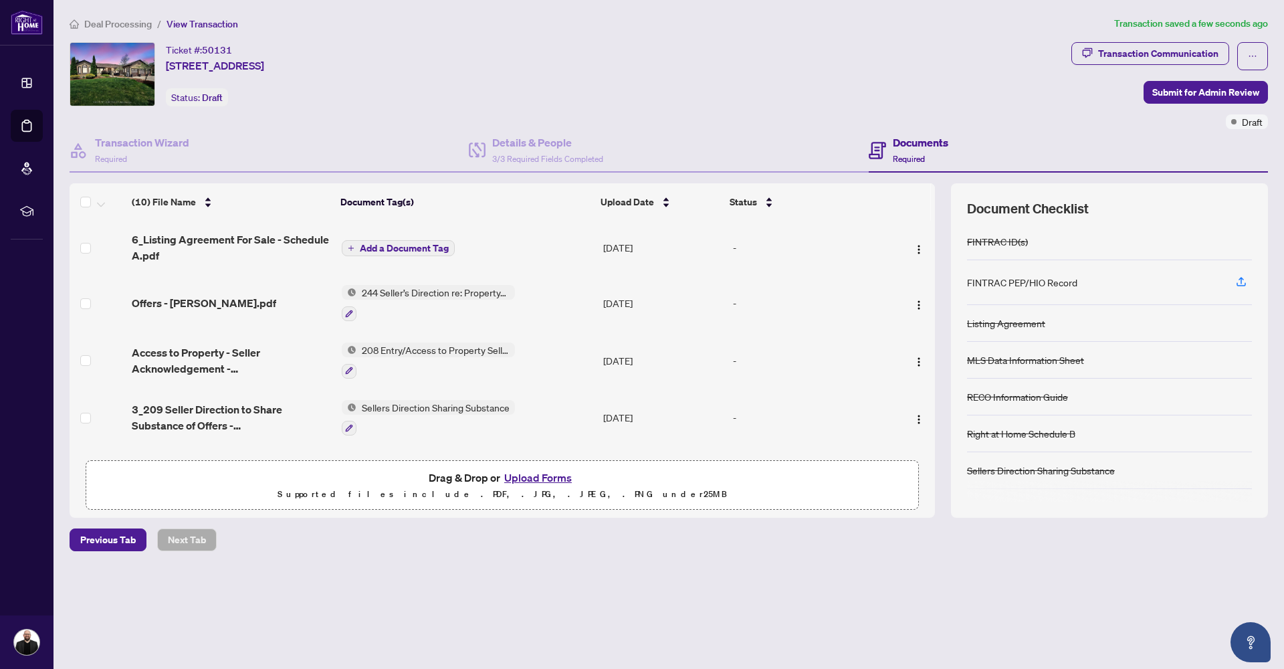
scroll to position [6, 0]
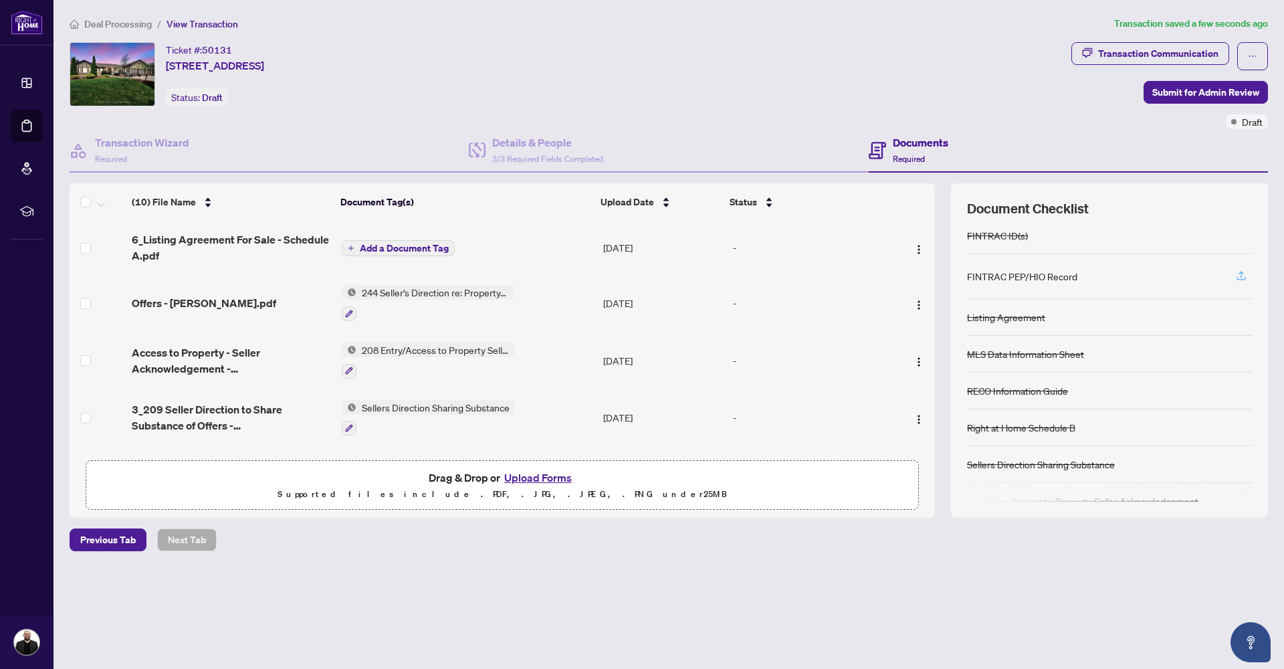
click at [1236, 276] on icon "button" at bounding box center [1242, 276] width 12 height 12
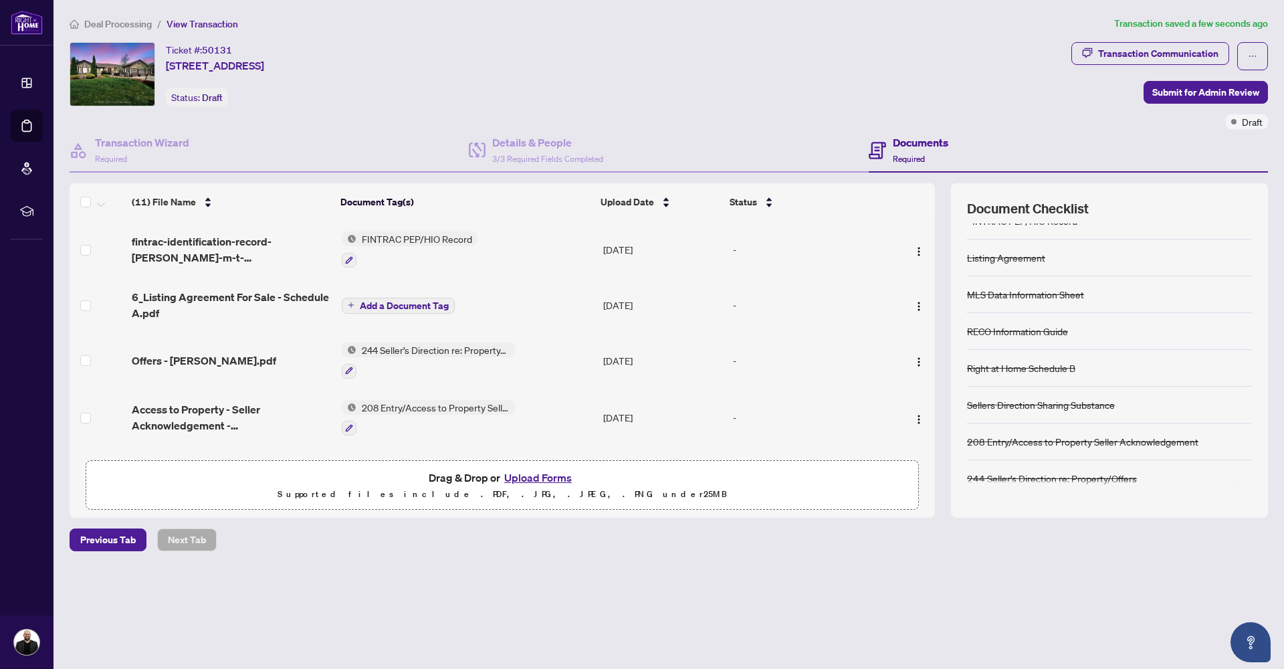
scroll to position [58, 0]
click at [592, 483] on div "Drag & Drop or Upload Forms Supported files include .PDF, .JPG, .JPEG, .PNG und…" at bounding box center [502, 485] width 816 height 33
click at [562, 480] on button "Upload Forms" at bounding box center [538, 477] width 76 height 17
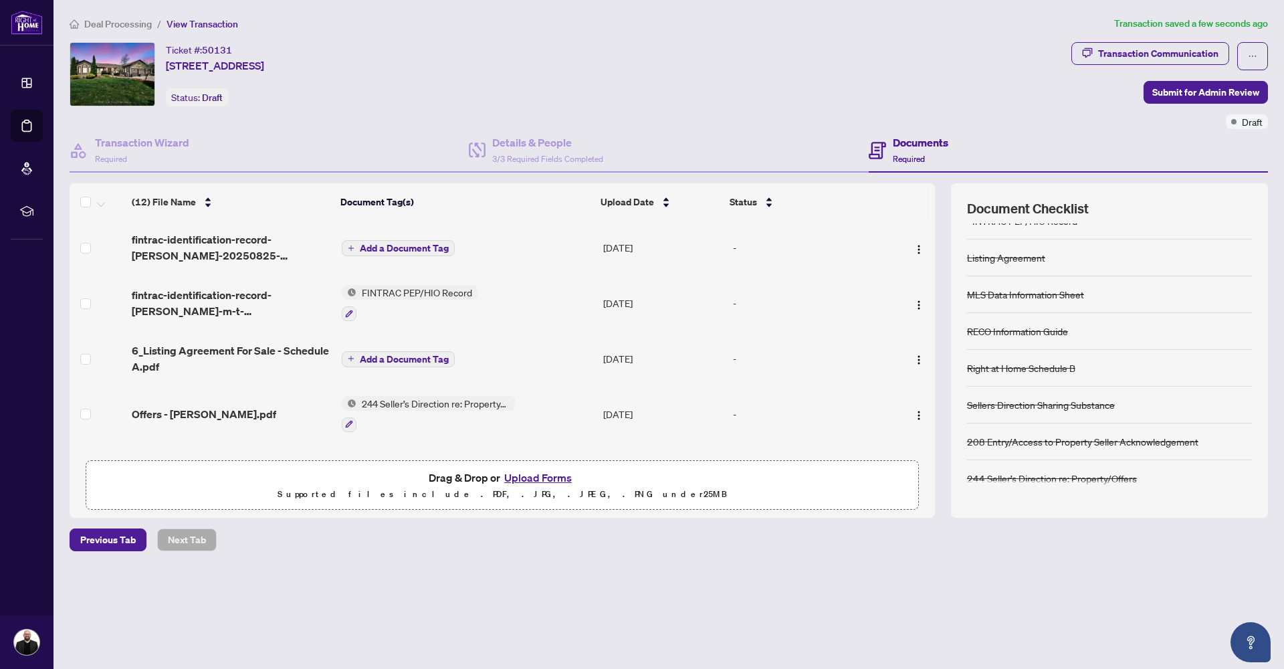
scroll to position [0, 0]
click at [395, 249] on span "Add a Document Tag" at bounding box center [404, 248] width 89 height 9
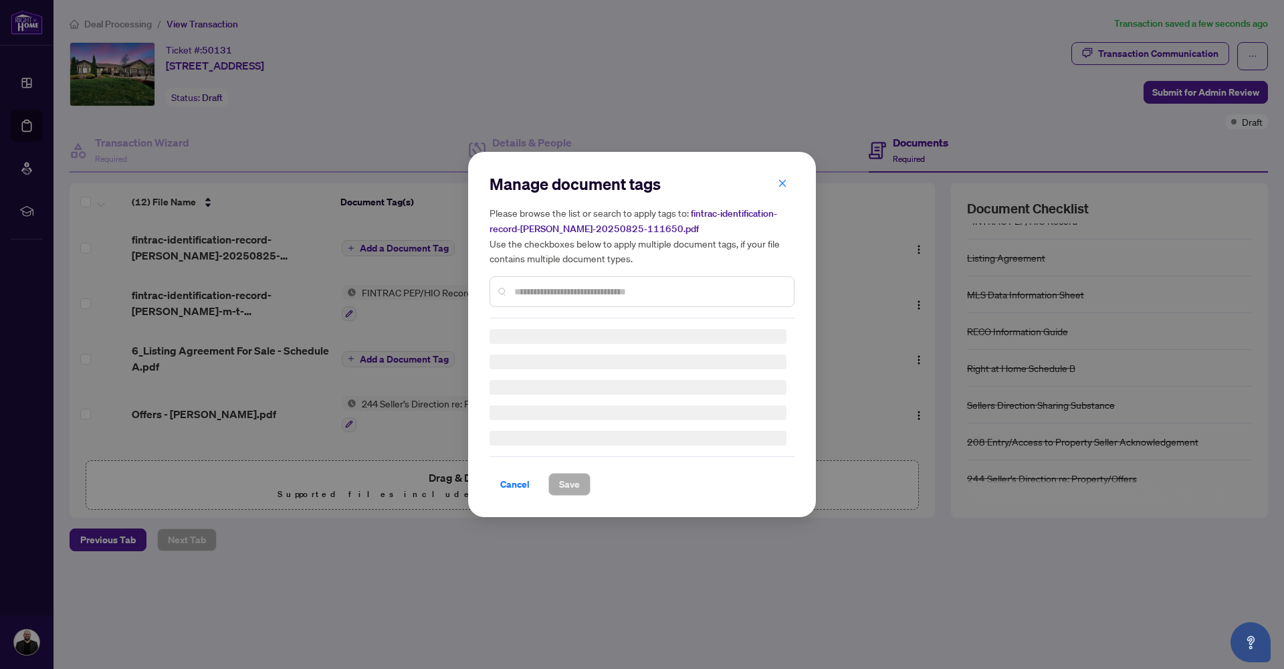
click at [585, 290] on input "text" at bounding box center [648, 291] width 269 height 15
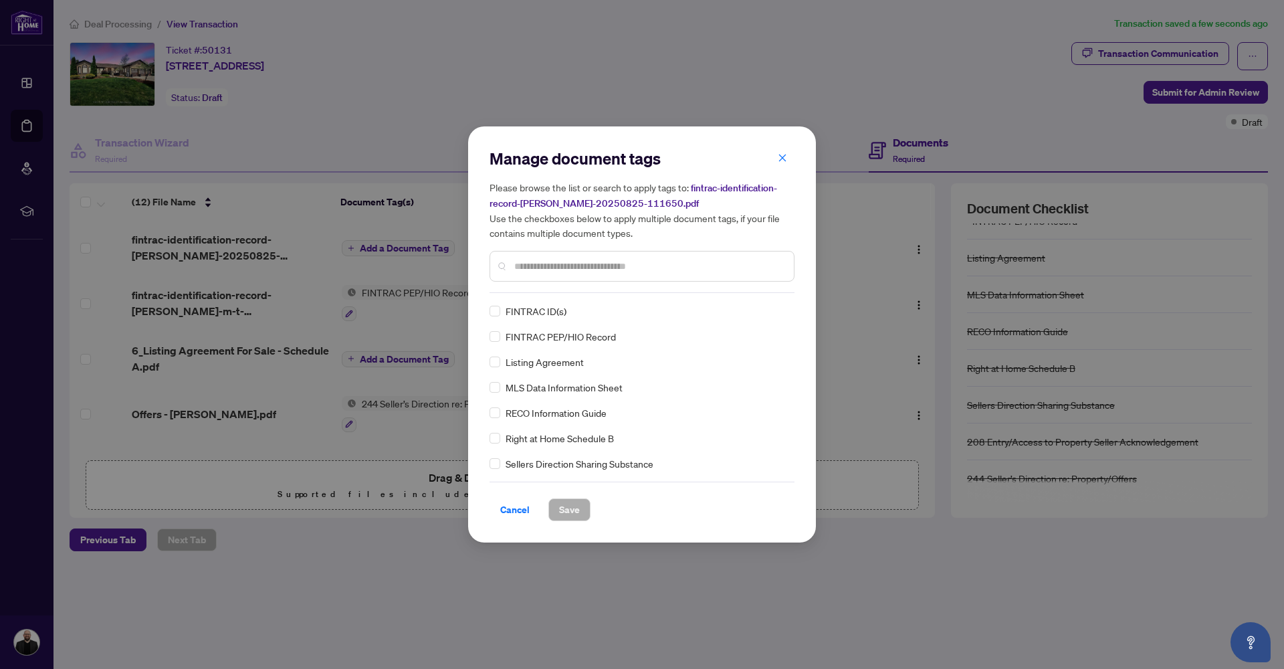
click at [562, 328] on div "FINTRAC ID(s) FINTRAC PEP/HIO Record Listing Agreement MLS Data Information She…" at bounding box center [642, 387] width 305 height 167
drag, startPoint x: 571, startPoint y: 504, endPoint x: 555, endPoint y: 497, distance: 16.8
click at [570, 504] on span "Save" at bounding box center [569, 509] width 21 height 21
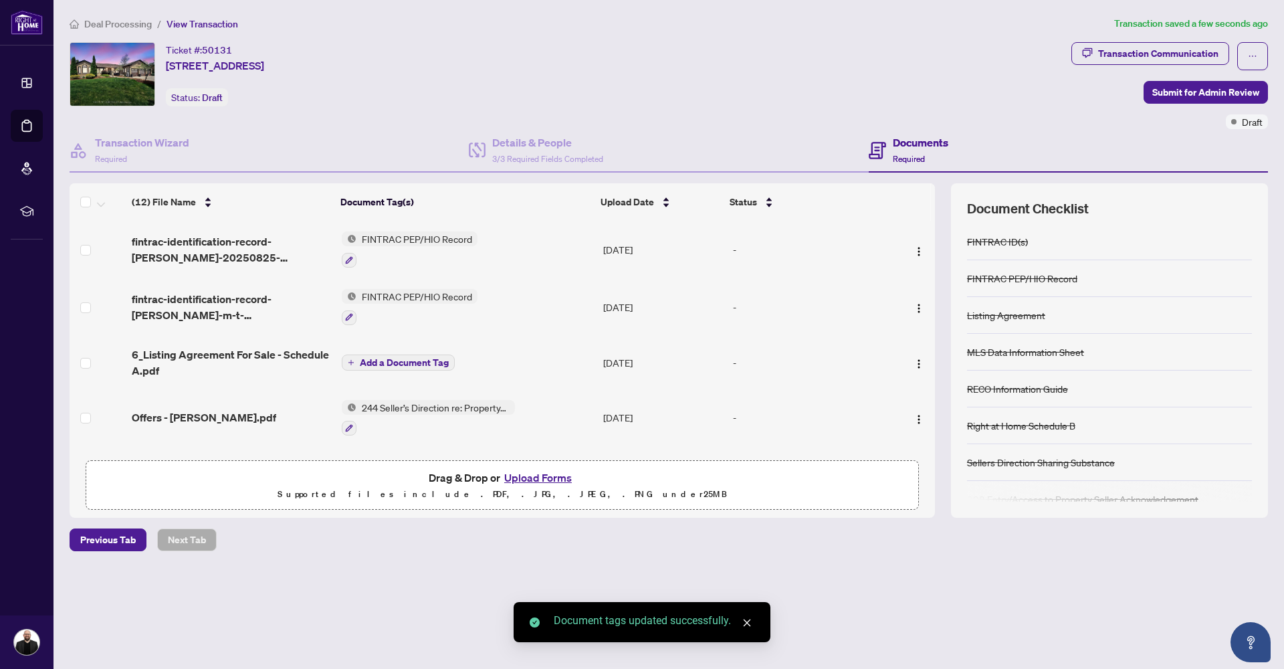
click at [393, 364] on span "Add a Document Tag" at bounding box center [404, 362] width 89 height 9
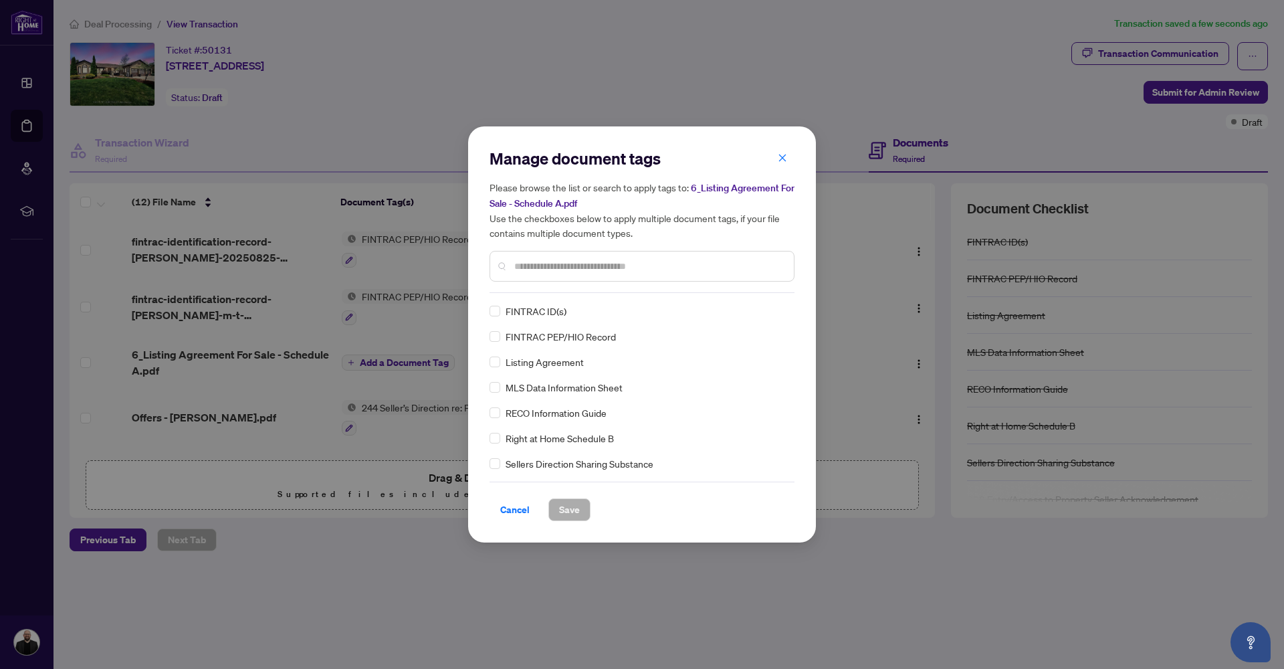
click at [519, 361] on span "Listing Agreement" at bounding box center [545, 362] width 78 height 15
click at [576, 502] on span "Save" at bounding box center [569, 509] width 21 height 21
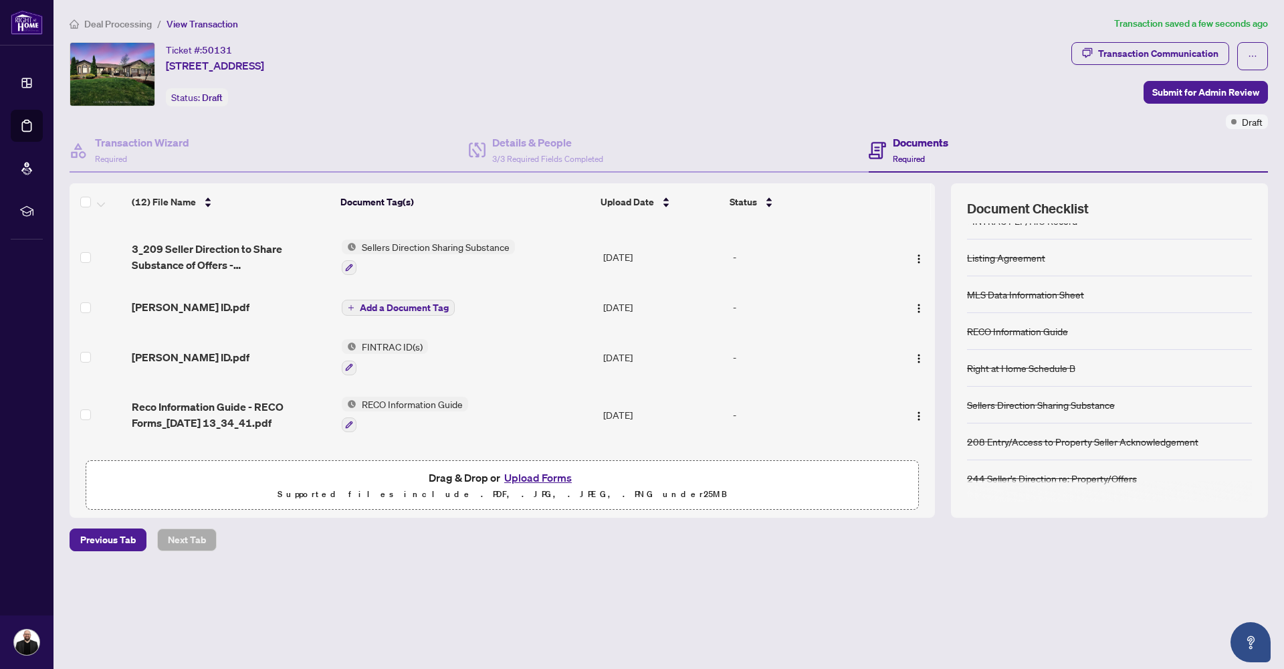
scroll to position [262, 0]
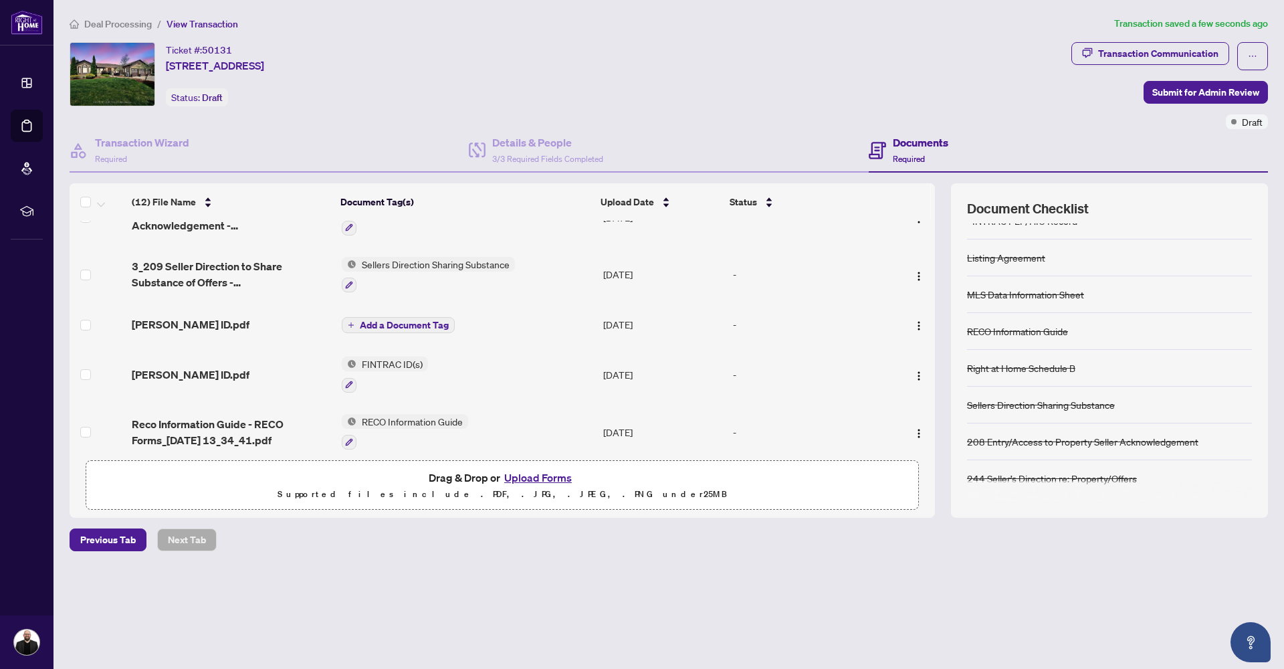
click at [426, 321] on span "Add a Document Tag" at bounding box center [404, 324] width 89 height 9
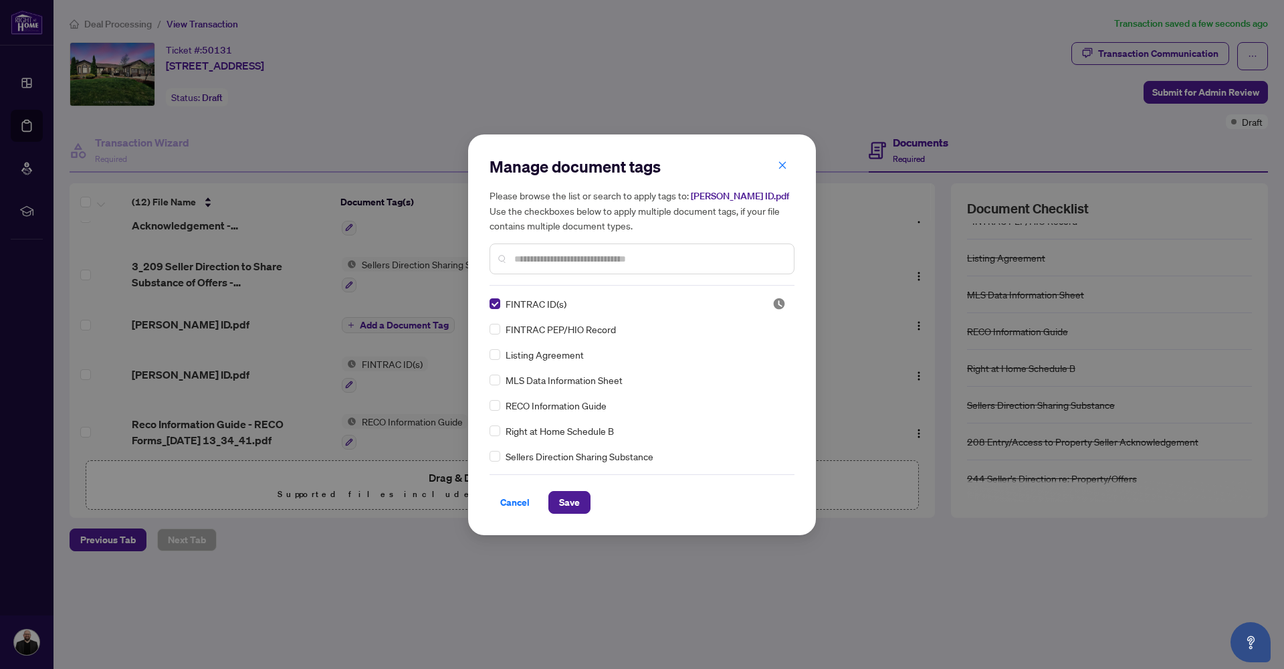
click at [582, 514] on div "Manage document tags Please browse the list or search to apply tags to: [PERSON…" at bounding box center [642, 334] width 348 height 401
click at [579, 510] on button "Save" at bounding box center [570, 502] width 42 height 23
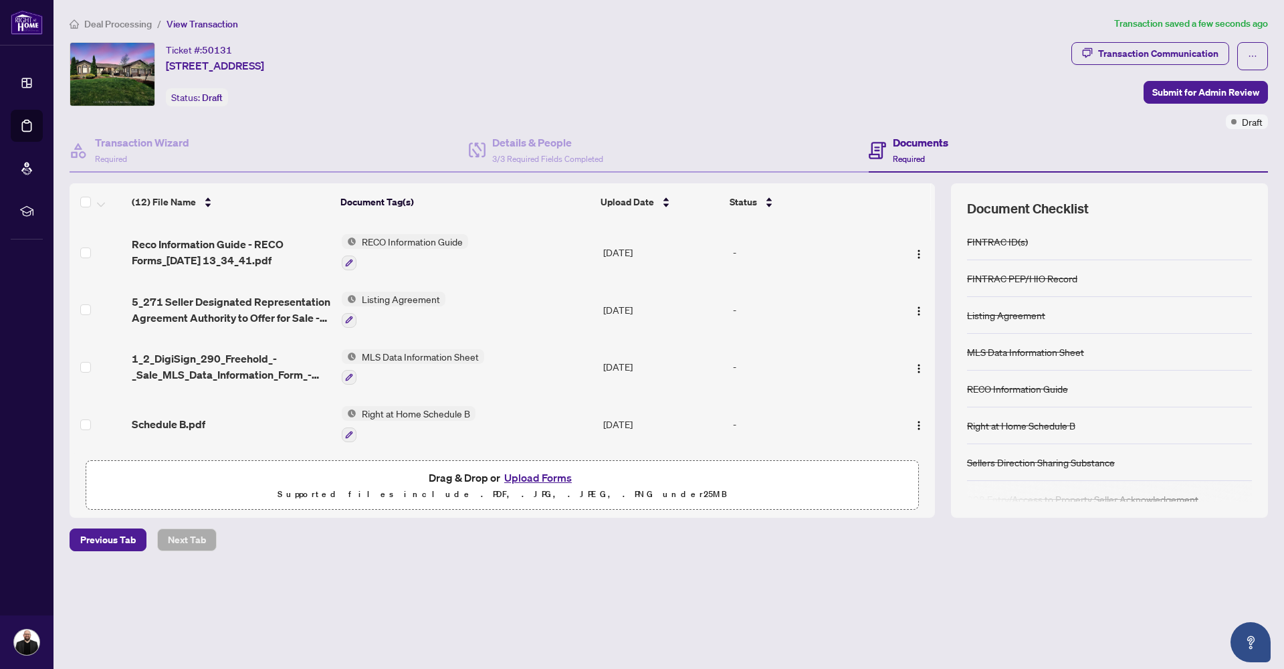
scroll to position [0, 0]
click at [1194, 94] on span "Submit for Admin Review" at bounding box center [1206, 92] width 107 height 21
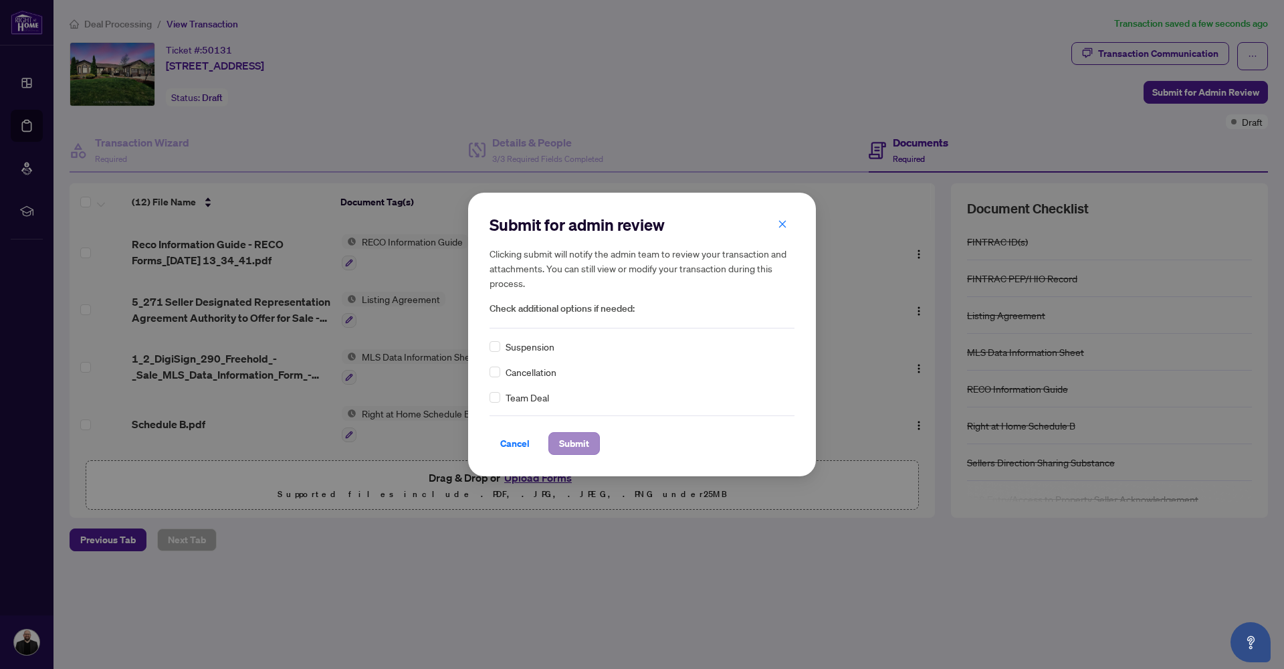
click at [582, 440] on span "Submit" at bounding box center [574, 443] width 30 height 21
